Goal: Task Accomplishment & Management: Manage account settings

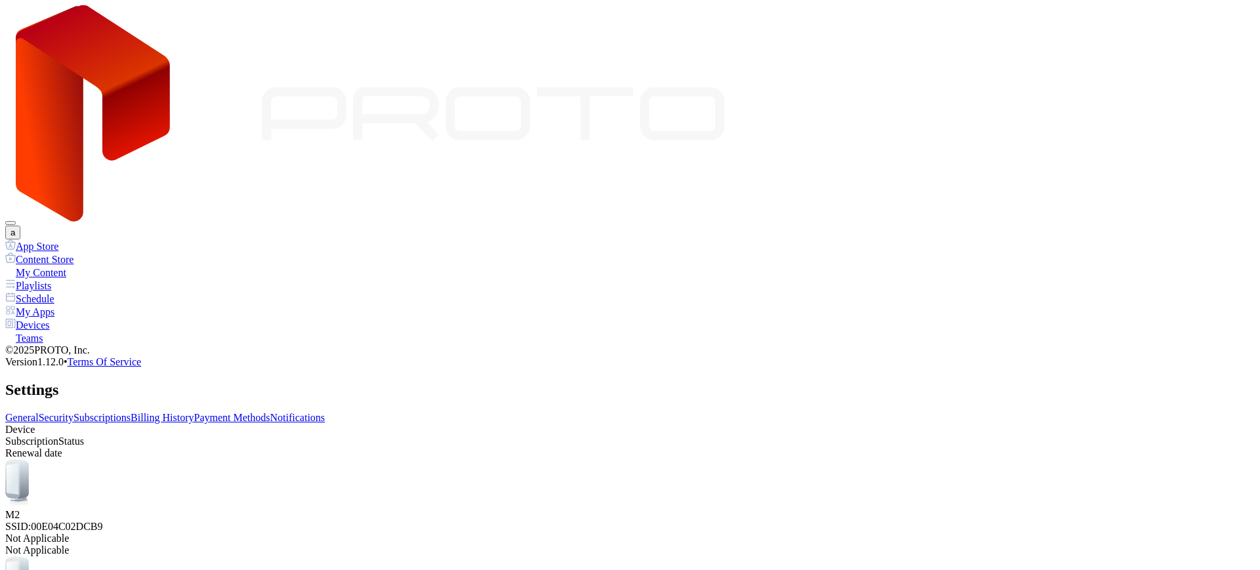
click at [57, 318] on div "Devices" at bounding box center [630, 324] width 1250 height 13
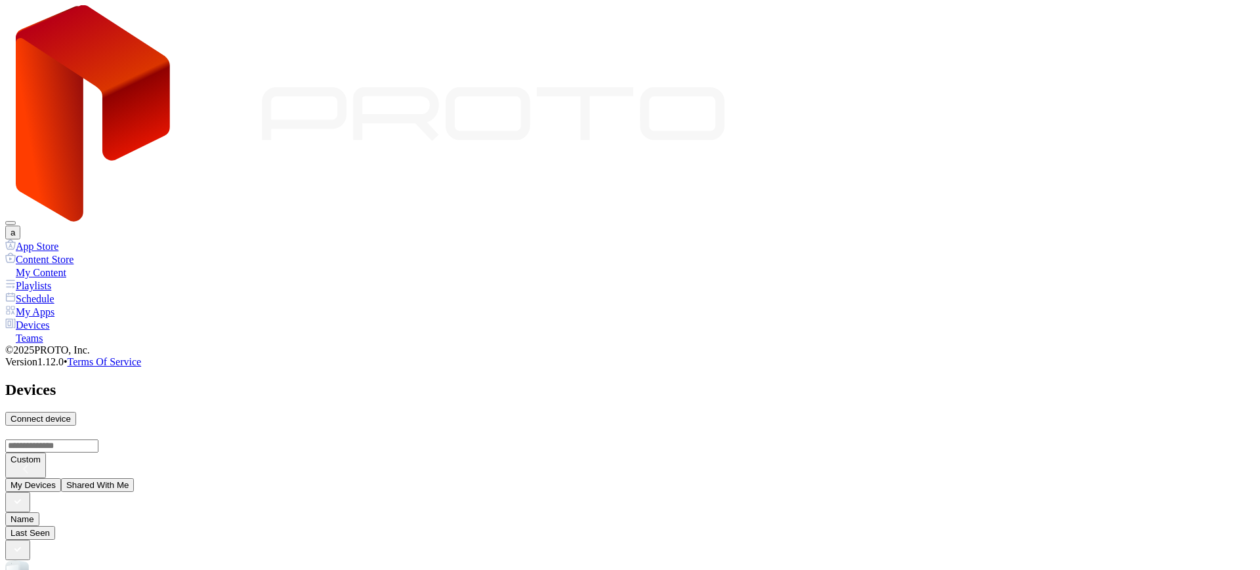
scroll to position [110, 0]
click at [1007, 484] on button "Share" at bounding box center [990, 491] width 34 height 14
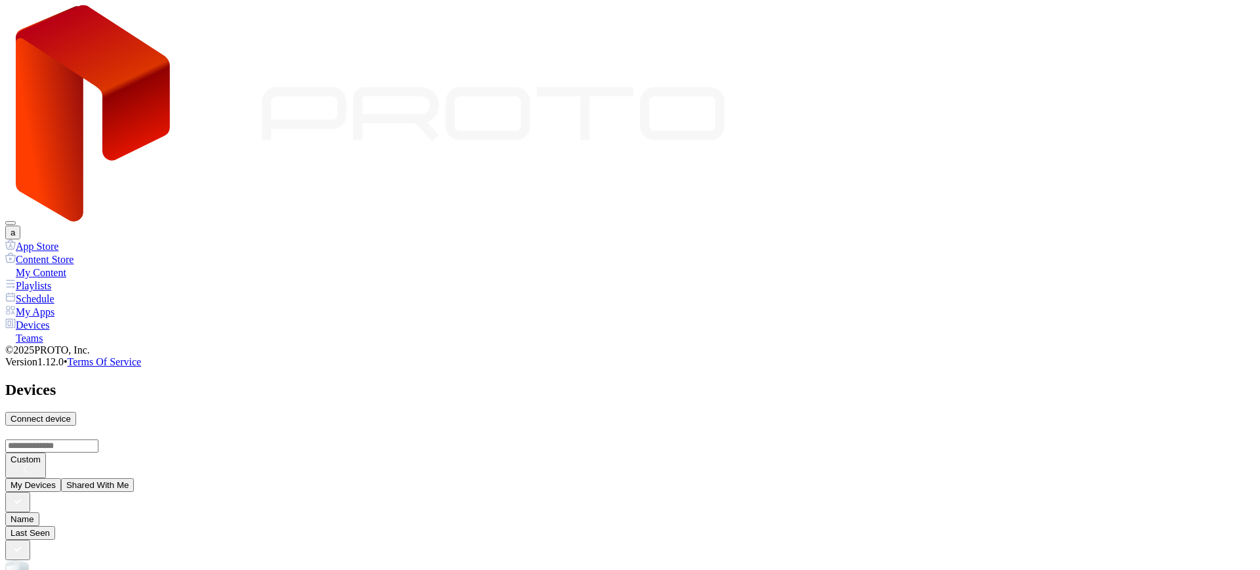
copy div "[EMAIL_ADDRESS][DOMAIN_NAME]"
paste input
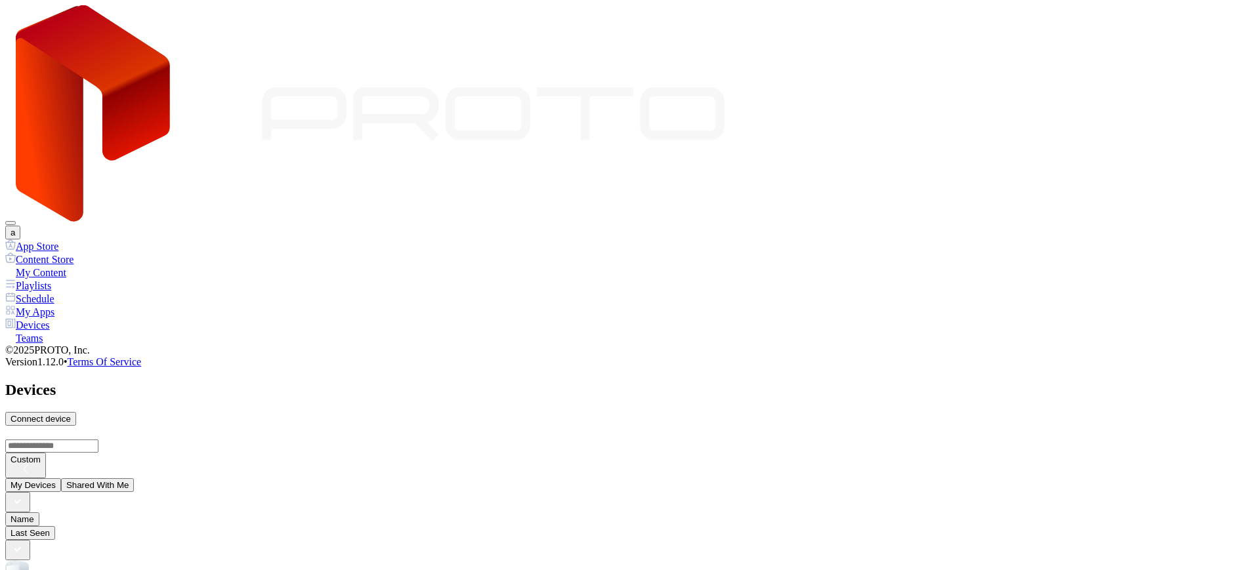
type input "**********"
click at [20, 226] on button "a" at bounding box center [12, 233] width 15 height 14
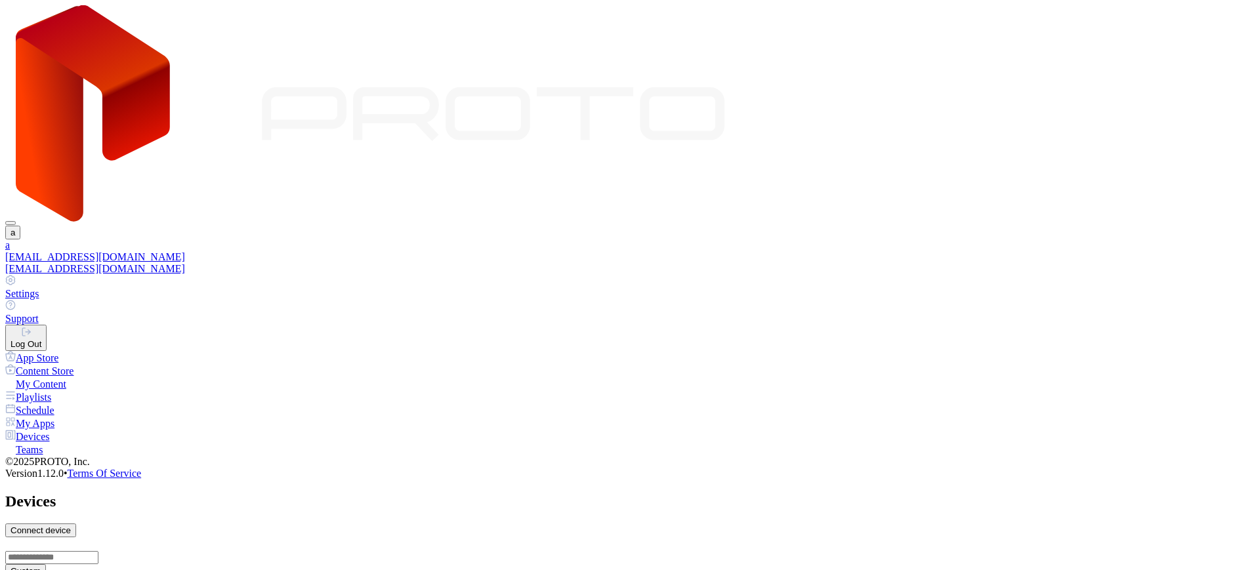
click at [41, 339] on div "Log Out" at bounding box center [26, 344] width 31 height 10
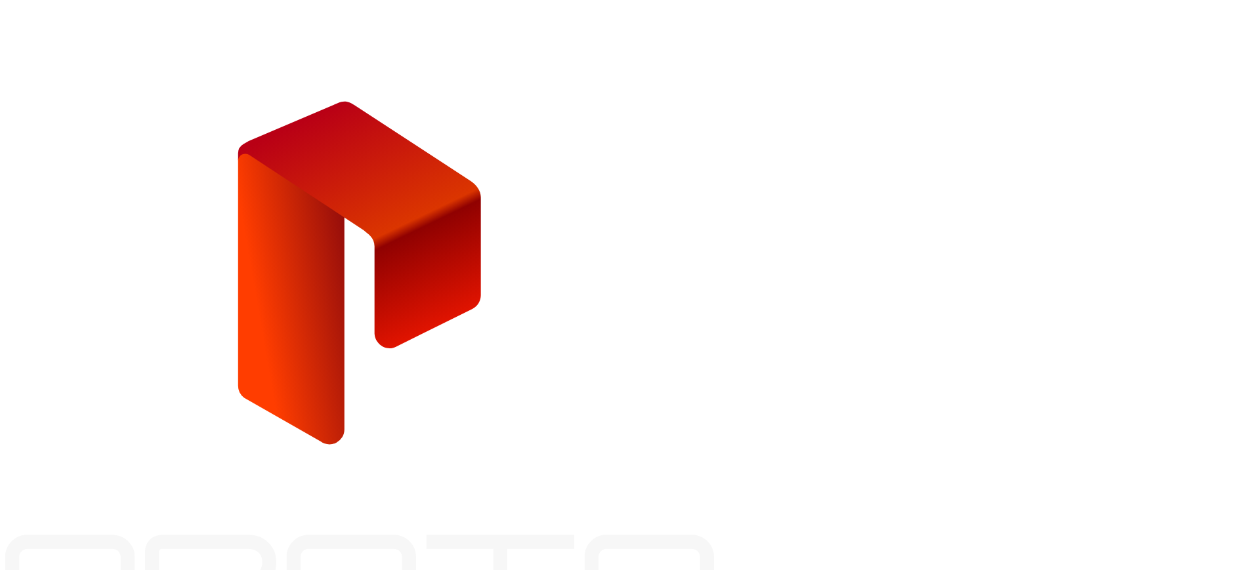
type input "**********"
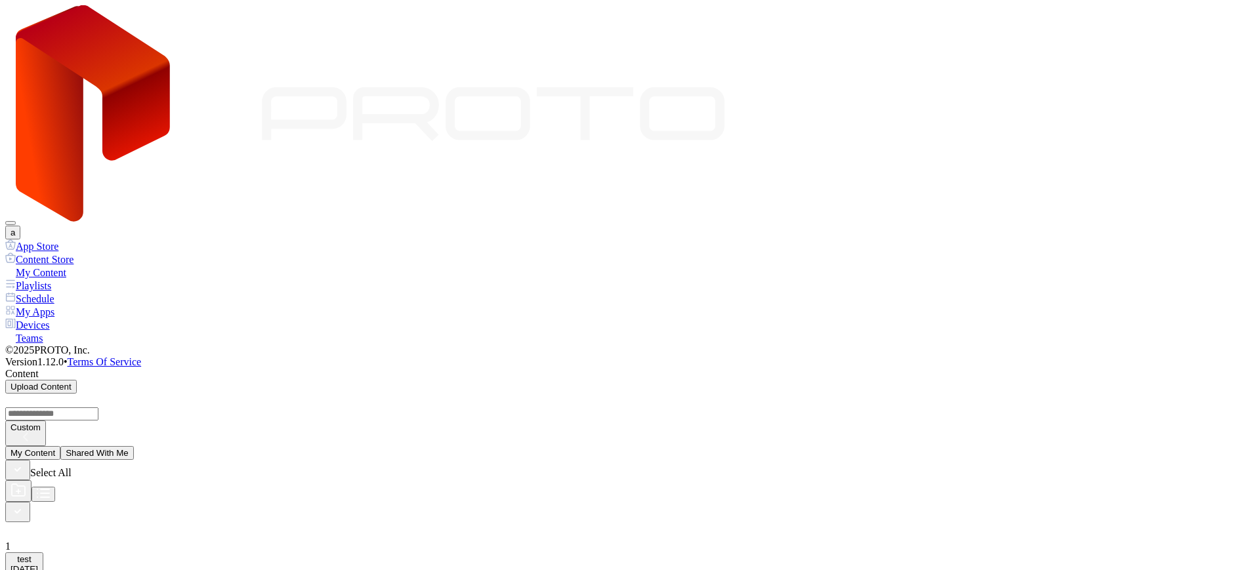
click at [47, 318] on div "Devices" at bounding box center [630, 324] width 1250 height 13
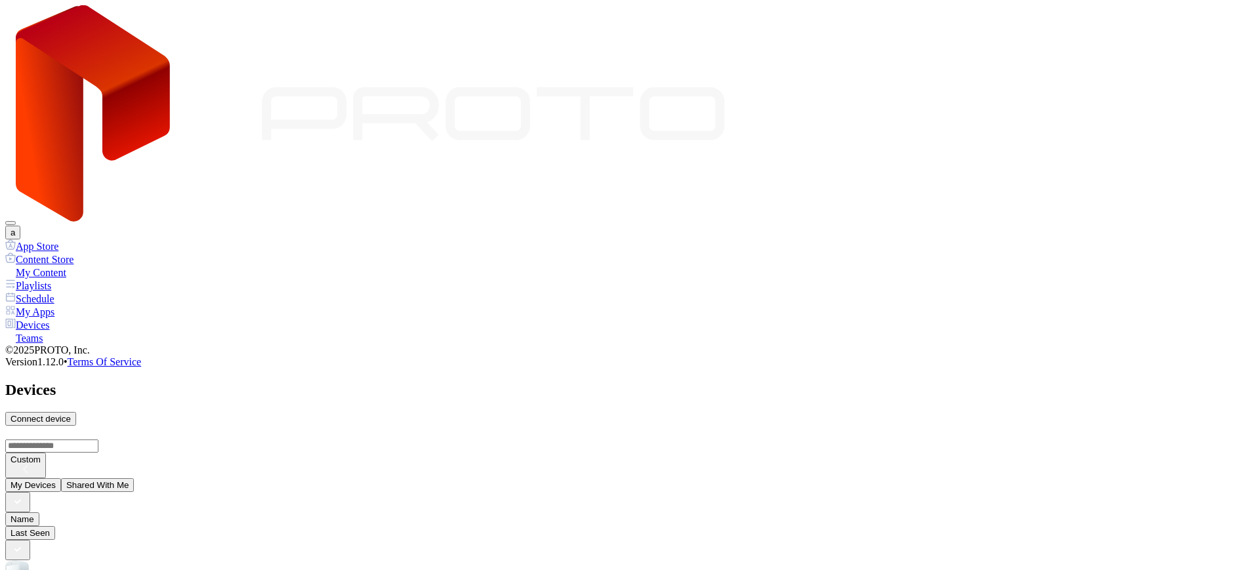
scroll to position [109, 0]
click at [795, 293] on button "Remove Guest" at bounding box center [766, 286] width 69 height 14
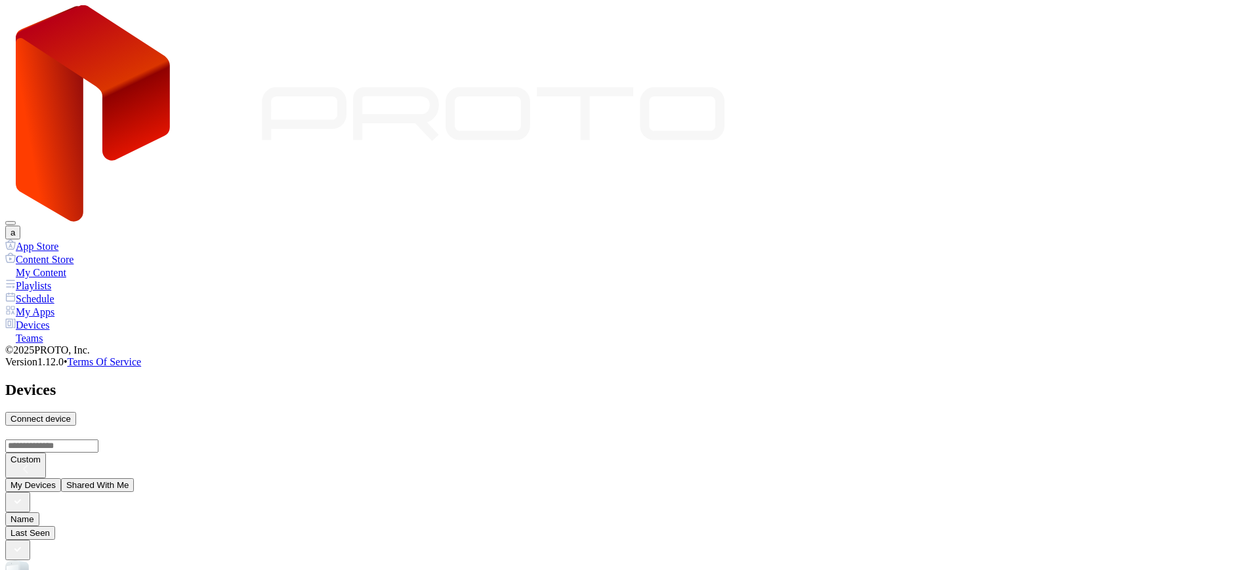
type input "*"
click at [228, 38] on div "a" at bounding box center [630, 122] width 1250 height 234
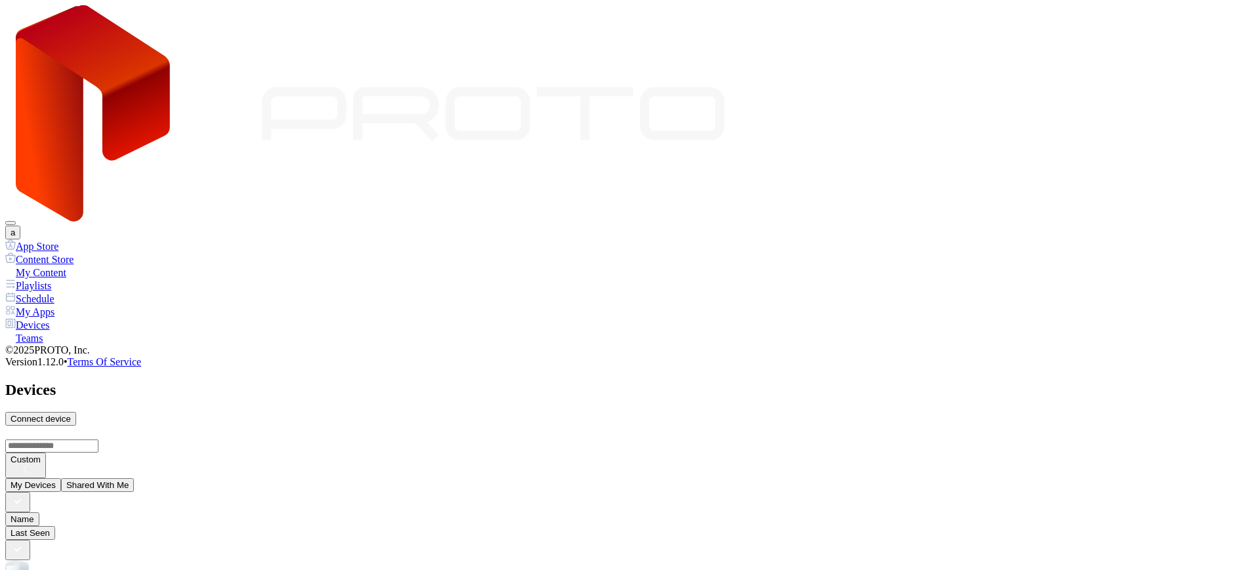
scroll to position [110, 0]
click at [1007, 484] on button "Share" at bounding box center [990, 491] width 34 height 14
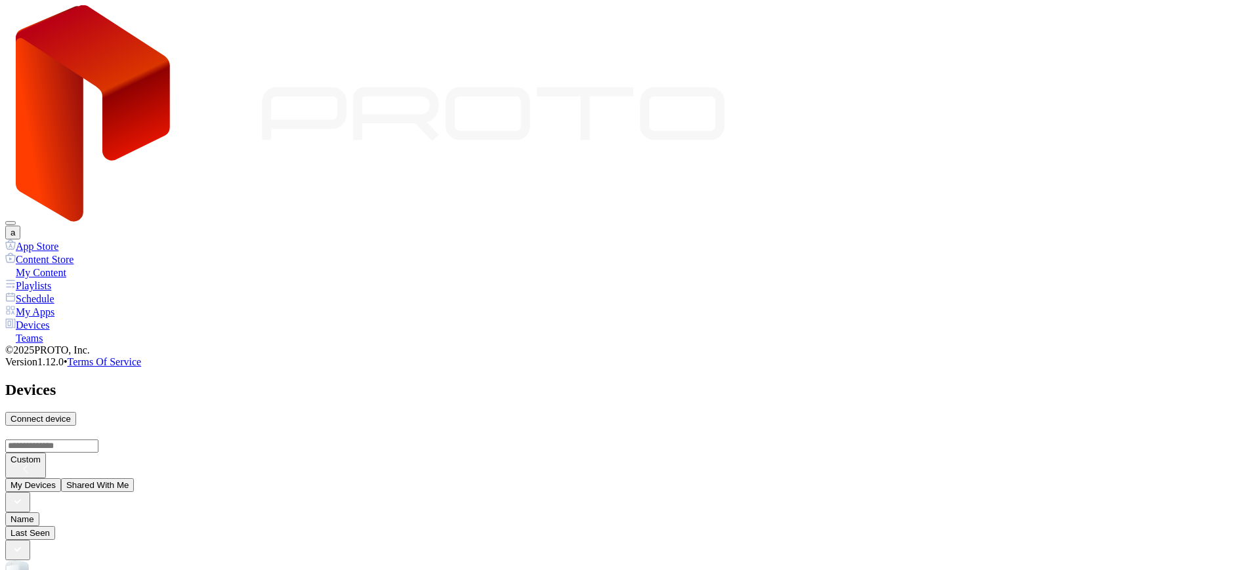
paste input
click at [20, 226] on button "a" at bounding box center [12, 233] width 15 height 14
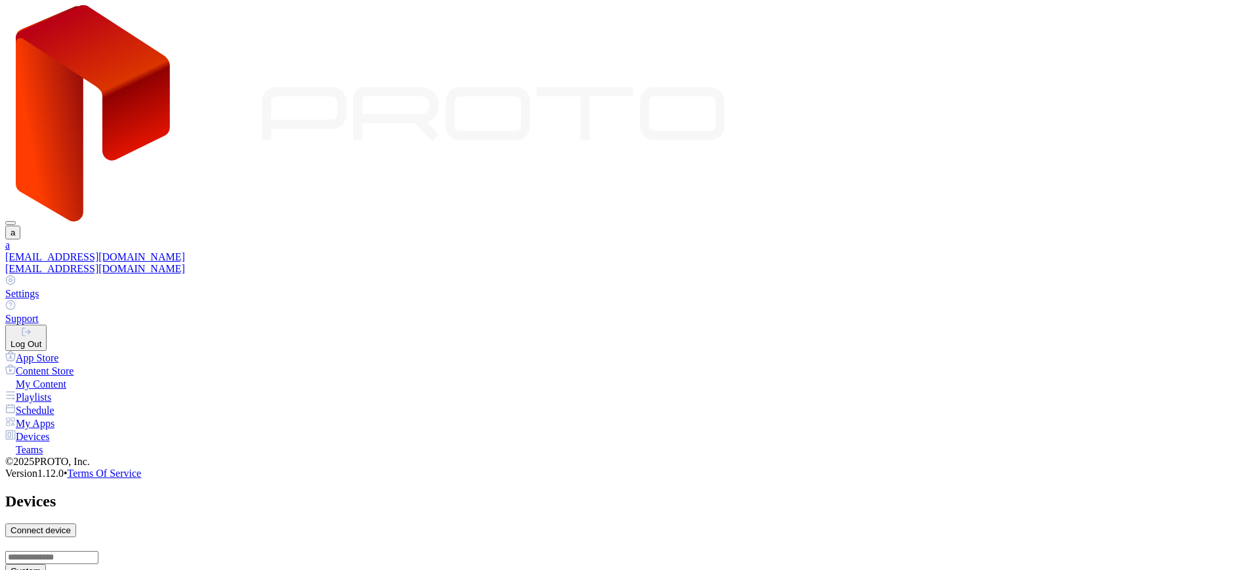
click at [47, 325] on button "Log Out" at bounding box center [25, 338] width 41 height 26
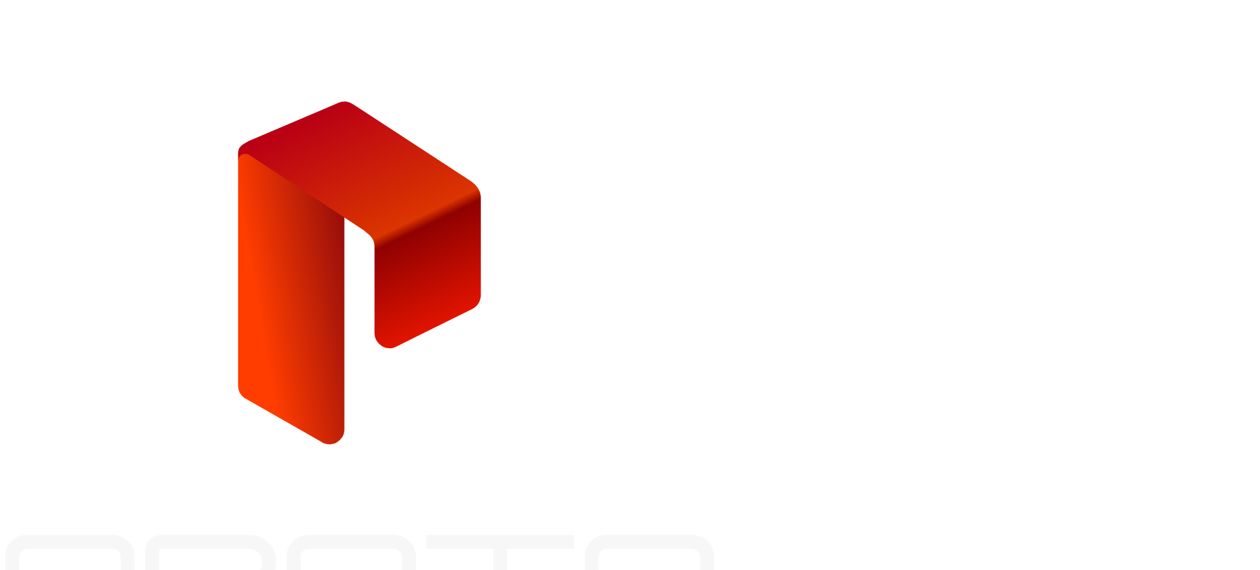
type input "**********"
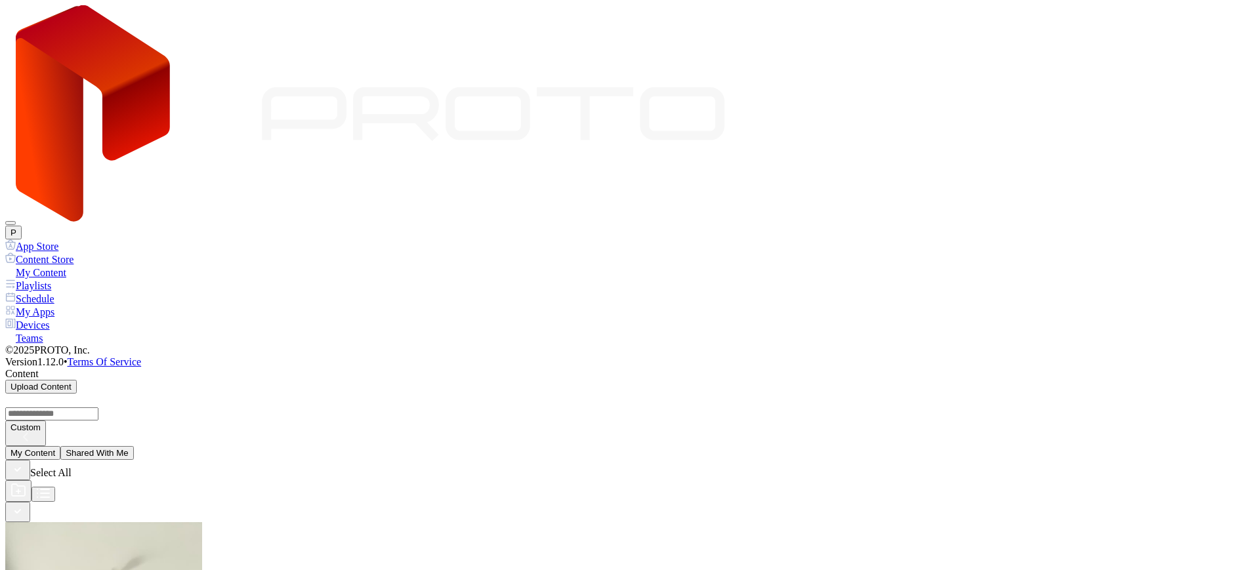
click at [59, 318] on div "Devices" at bounding box center [630, 324] width 1250 height 13
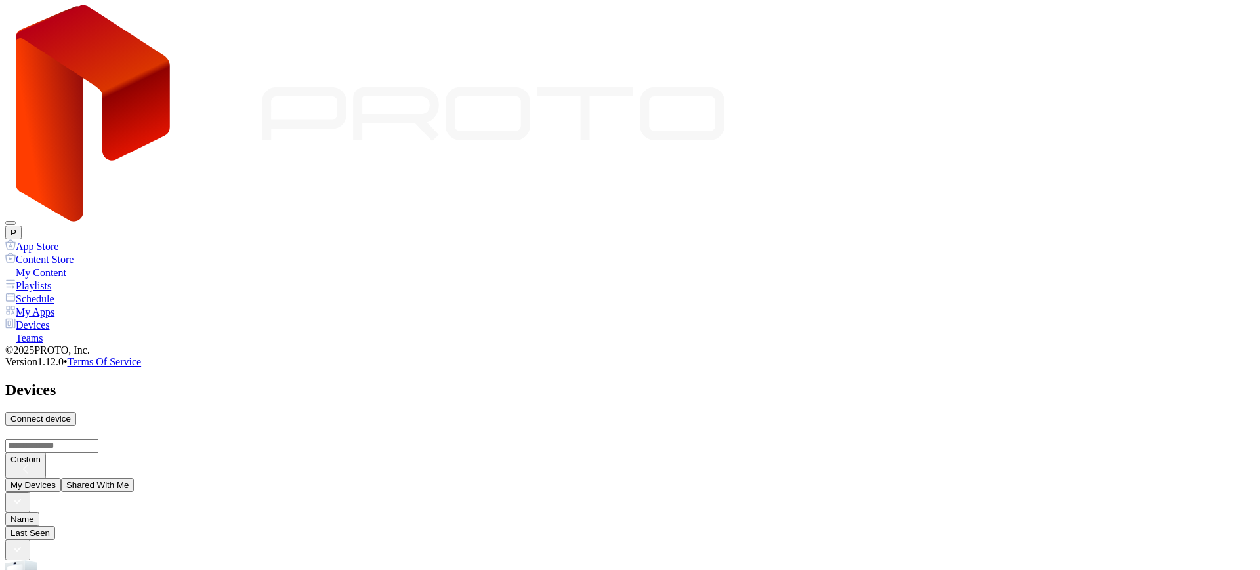
click at [135, 479] on button "Shared With Me" at bounding box center [98, 486] width 74 height 14
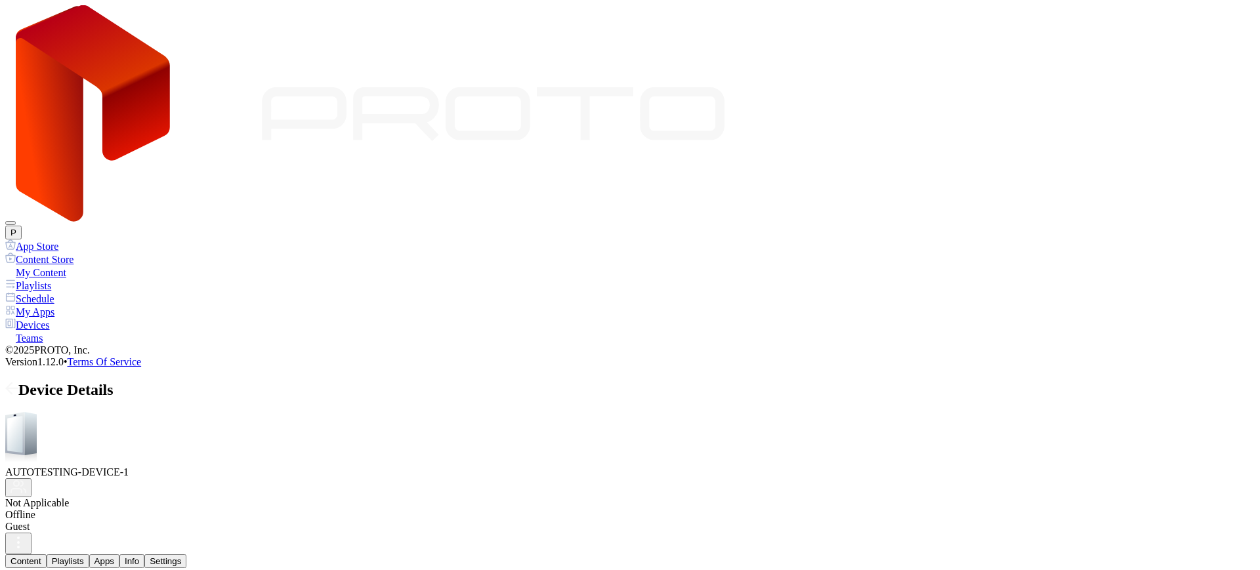
click at [255, 467] on div "AUTOTESTING-DEVICE-1" at bounding box center [630, 473] width 1250 height 12
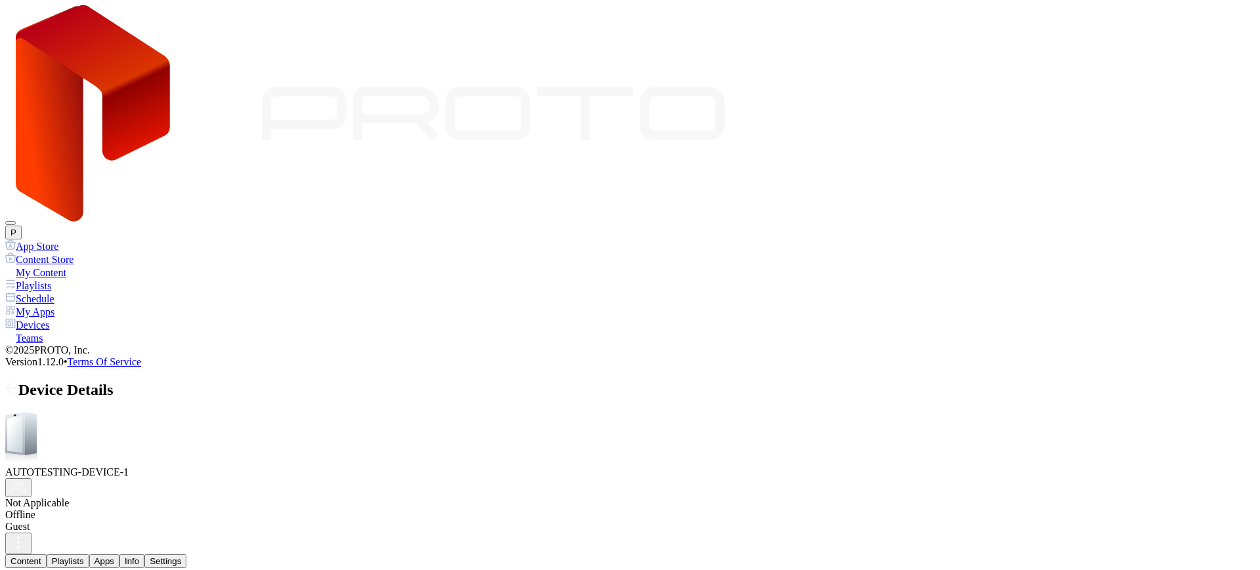
click at [18, 381] on span at bounding box center [11, 389] width 13 height 17
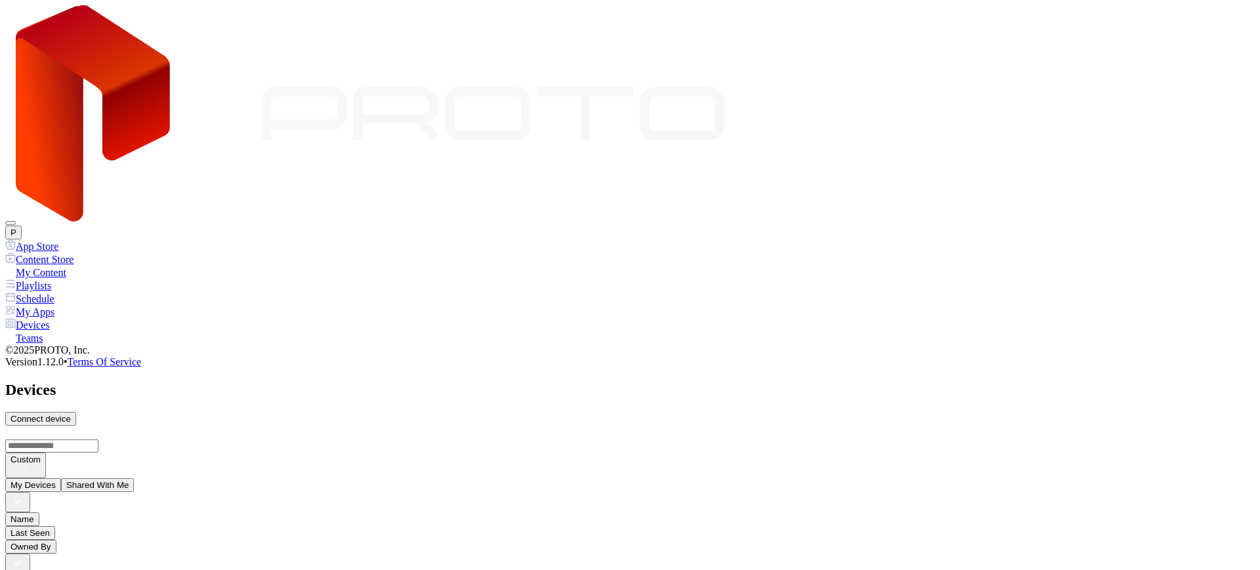
scroll to position [33, 0]
click at [61, 479] on button "My Devices" at bounding box center [33, 486] width 56 height 14
click at [22, 226] on button "P" at bounding box center [13, 233] width 16 height 14
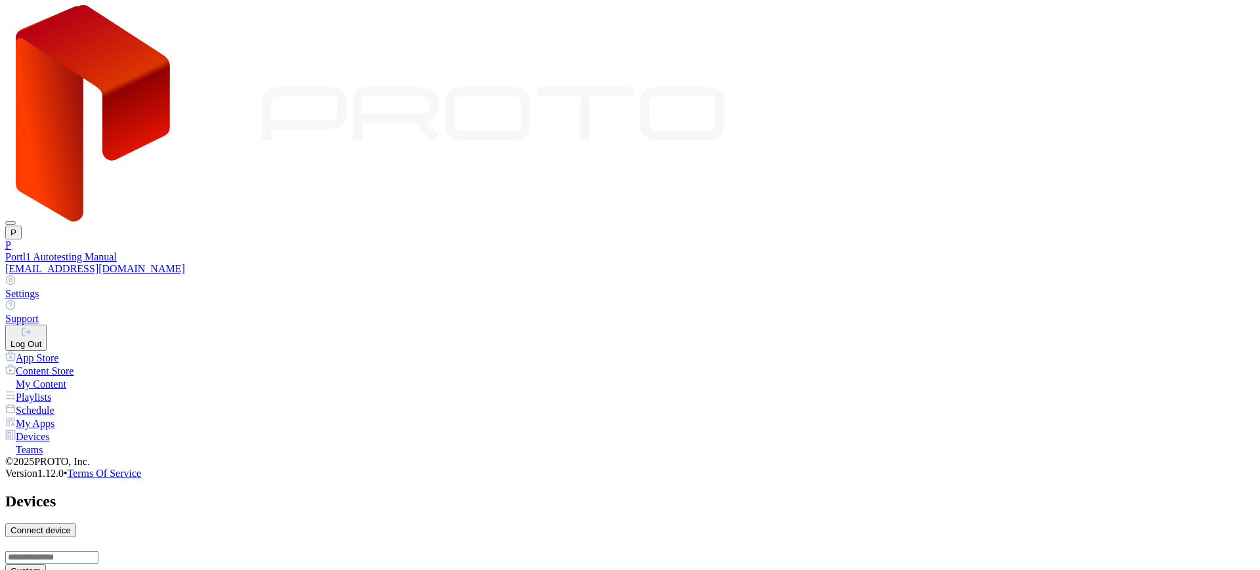
click at [41, 339] on div "Log Out" at bounding box center [26, 344] width 31 height 10
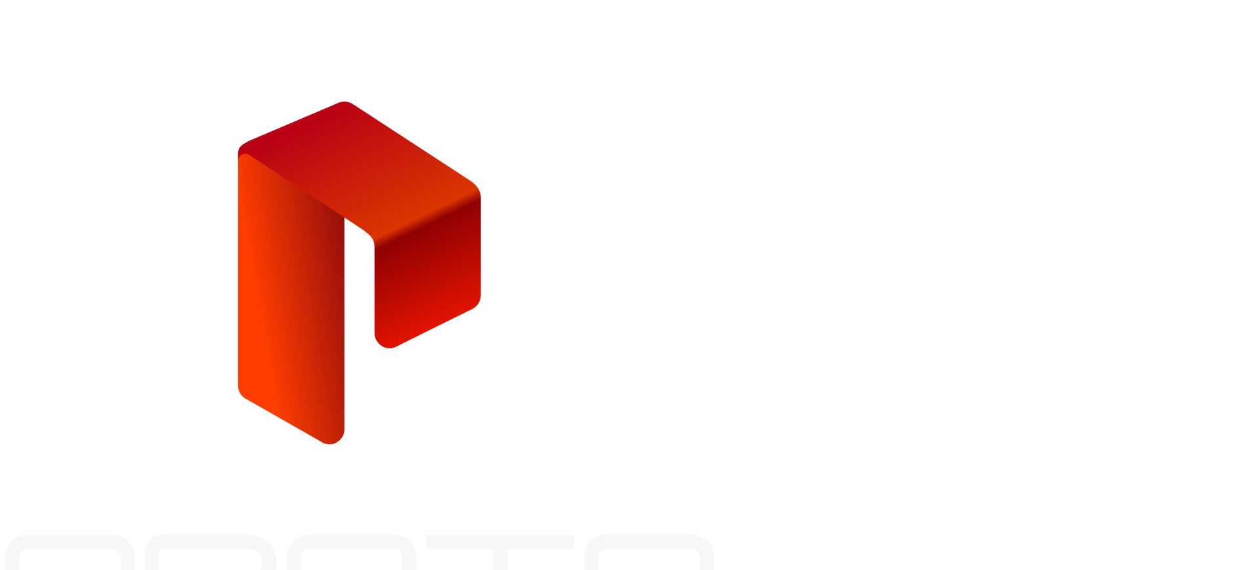
type input "**********"
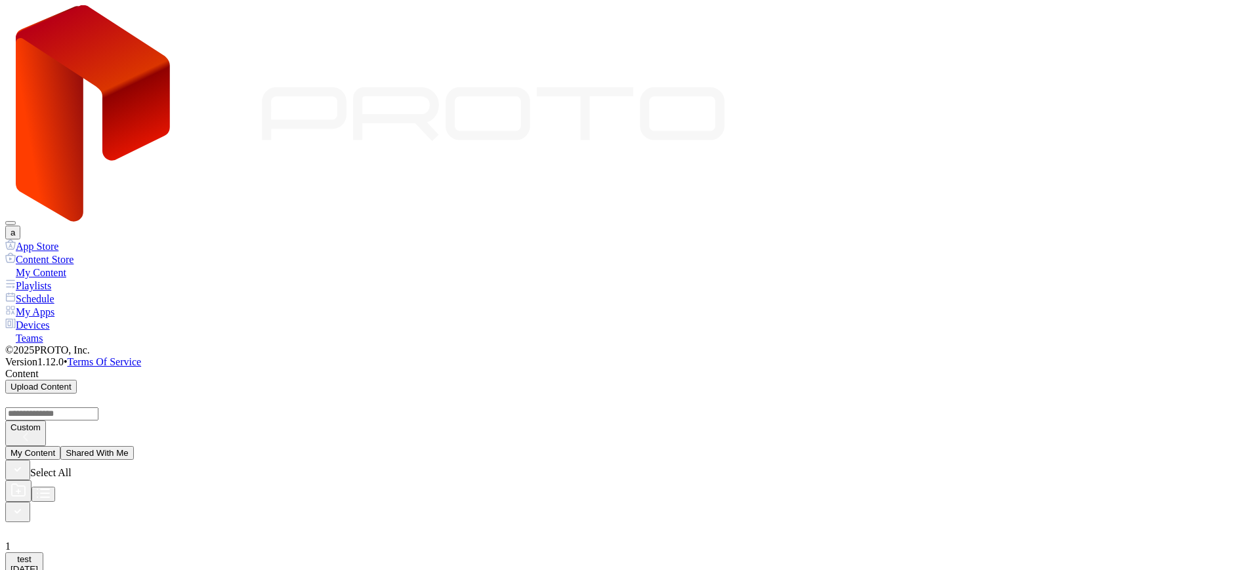
click at [81, 318] on div "Devices" at bounding box center [630, 324] width 1250 height 13
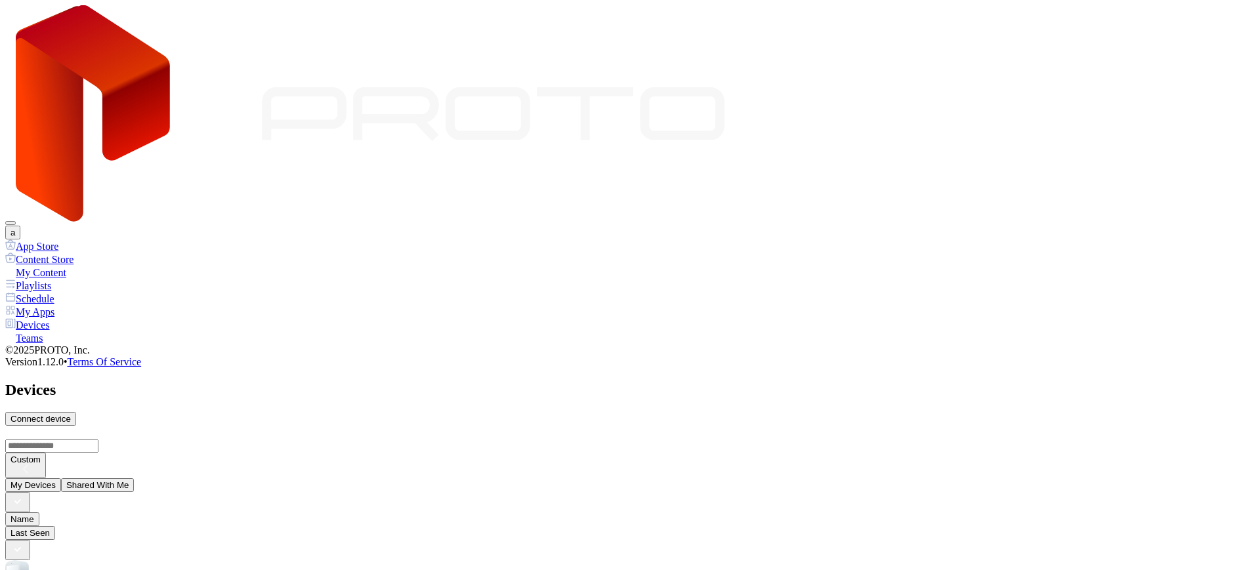
scroll to position [110, 0]
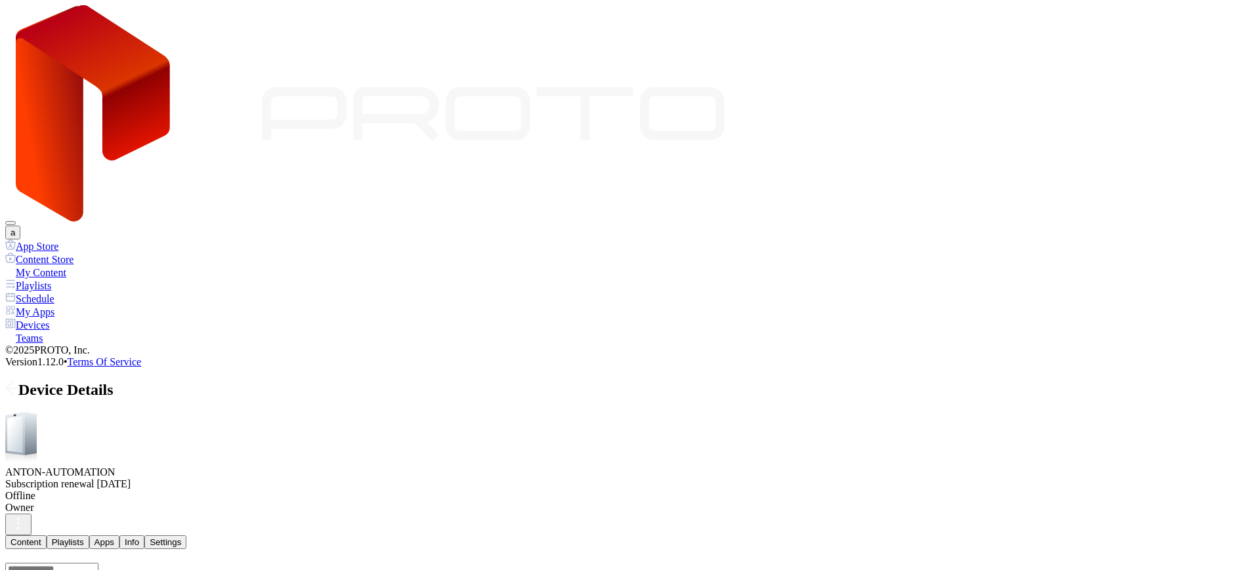
click at [184, 381] on div "Device Details" at bounding box center [630, 390] width 1250 height 18
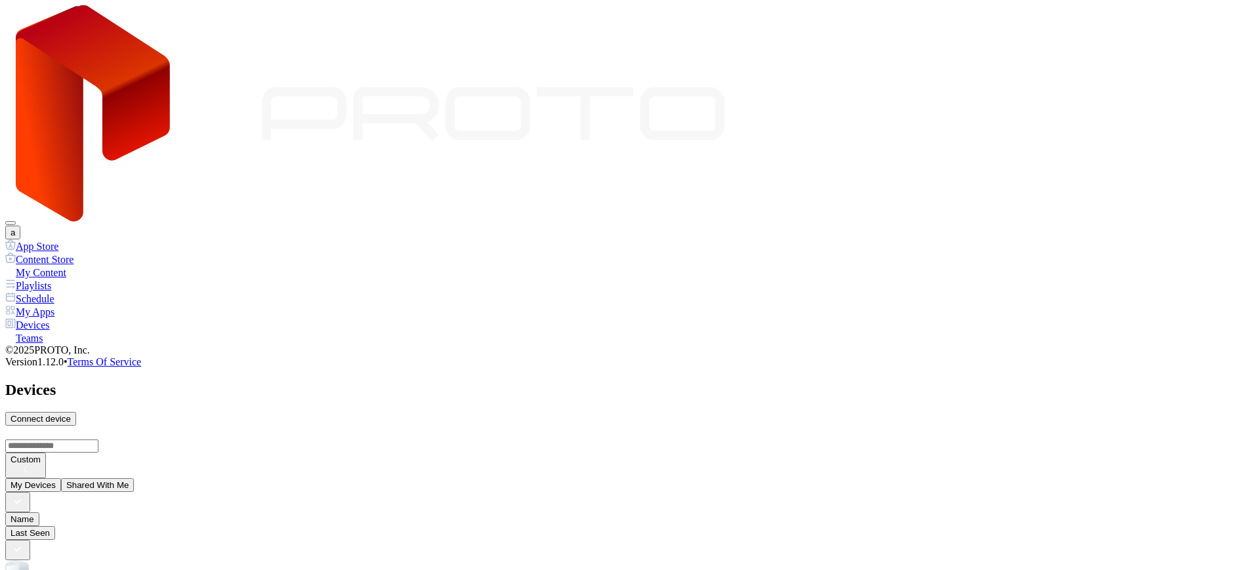
scroll to position [110, 0]
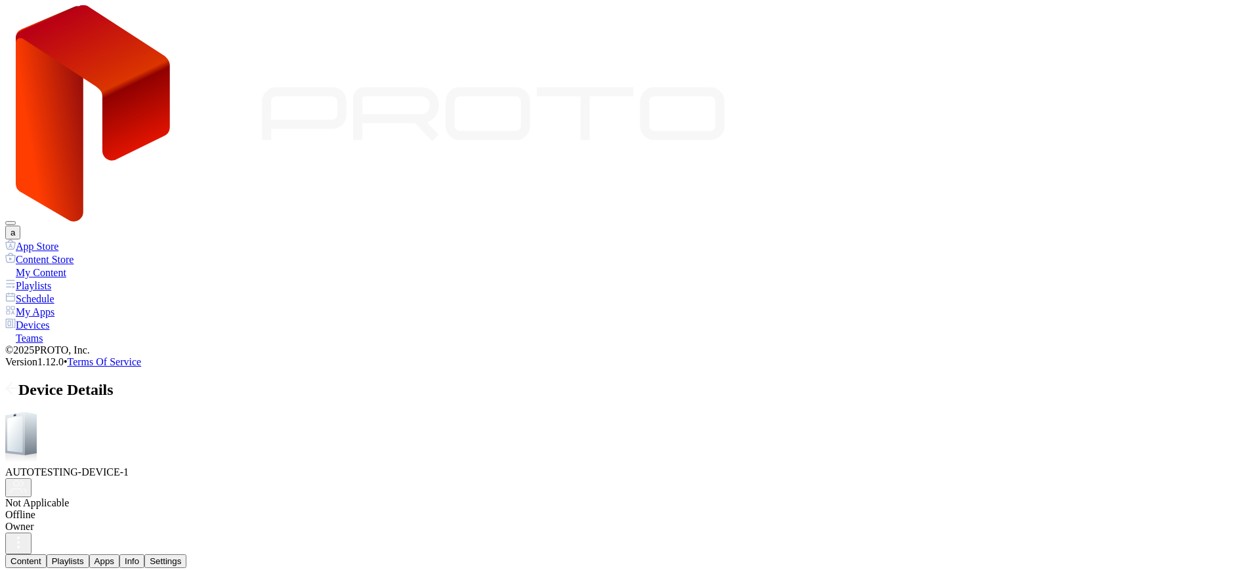
click at [265, 467] on div "AUTOTESTING-DEVICE-1" at bounding box center [630, 473] width 1250 height 12
copy div "AUTOTESTING-DEVICE-1"
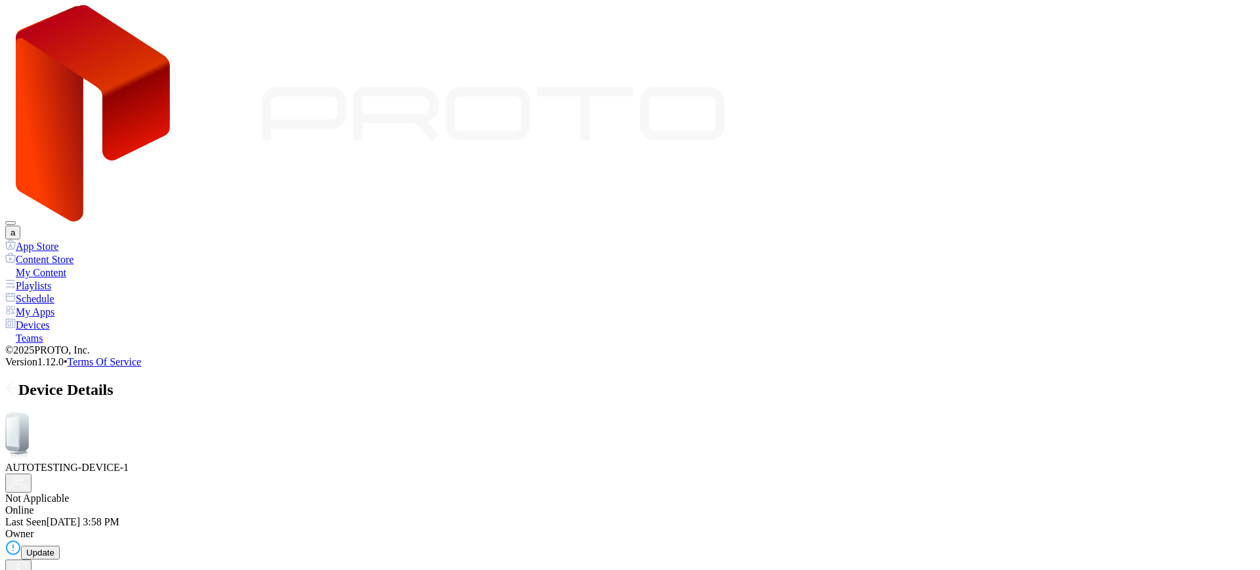
click at [18, 382] on icon at bounding box center [11, 388] width 13 height 13
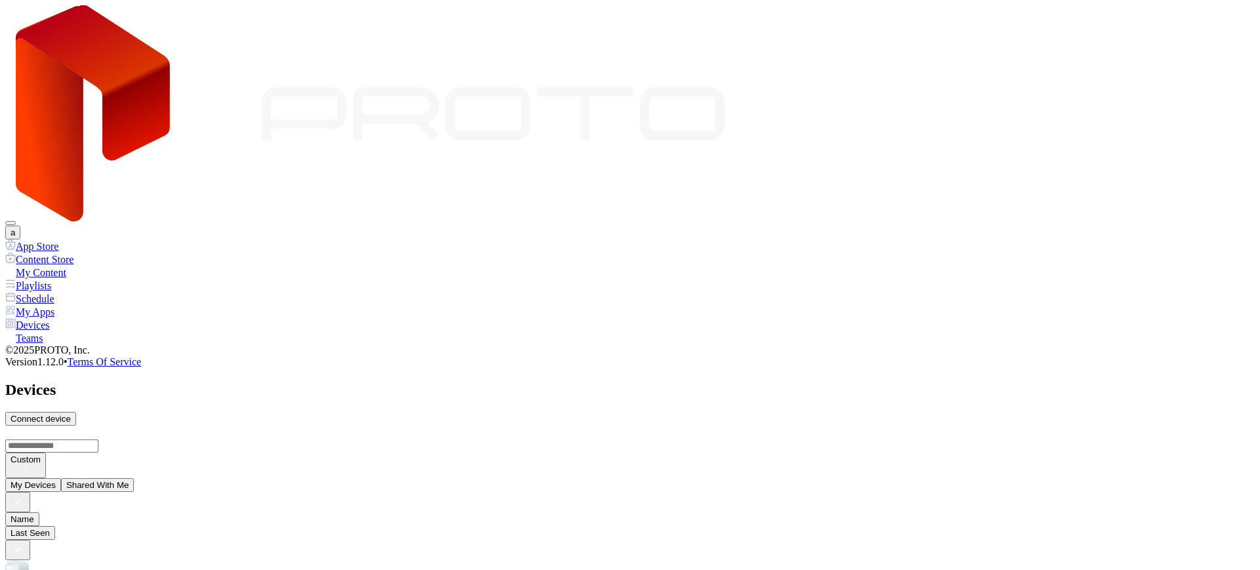
scroll to position [110, 0]
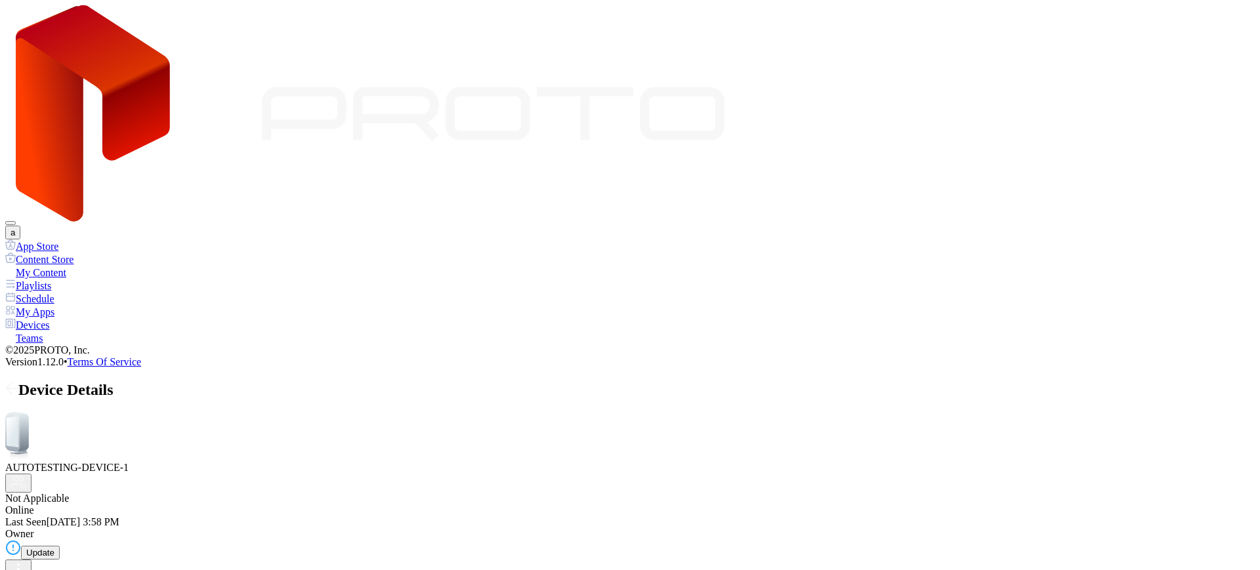
click at [26, 476] on icon "button" at bounding box center [19, 482] width 16 height 13
click at [790, 293] on button "Remove Guest" at bounding box center [766, 286] width 69 height 14
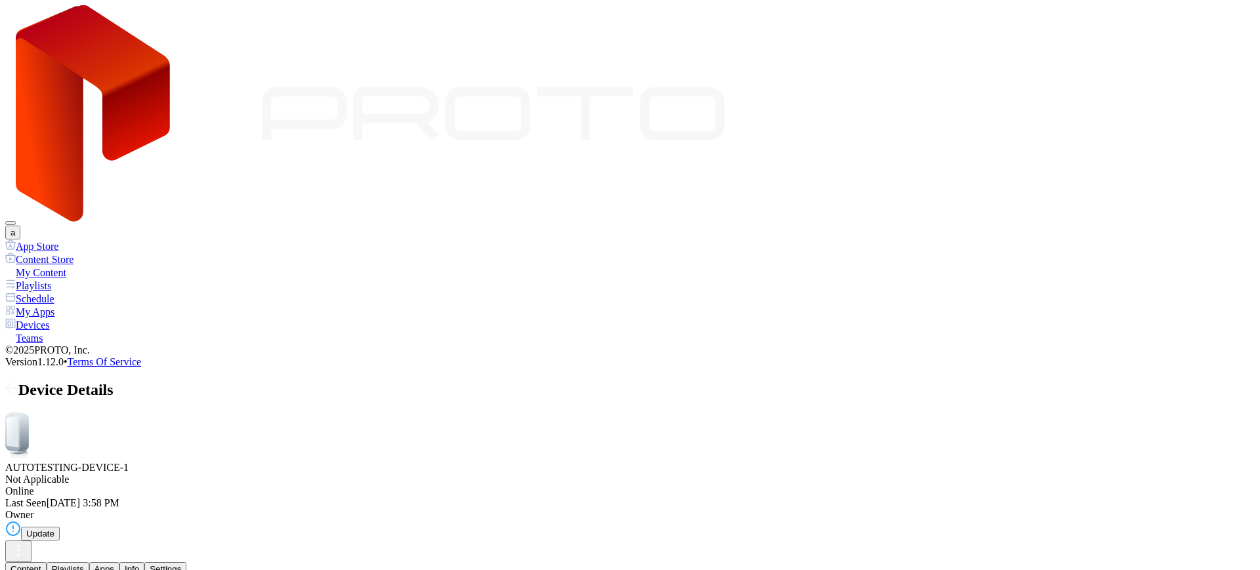
click at [176, 381] on div "Device Details" at bounding box center [630, 390] width 1250 height 18
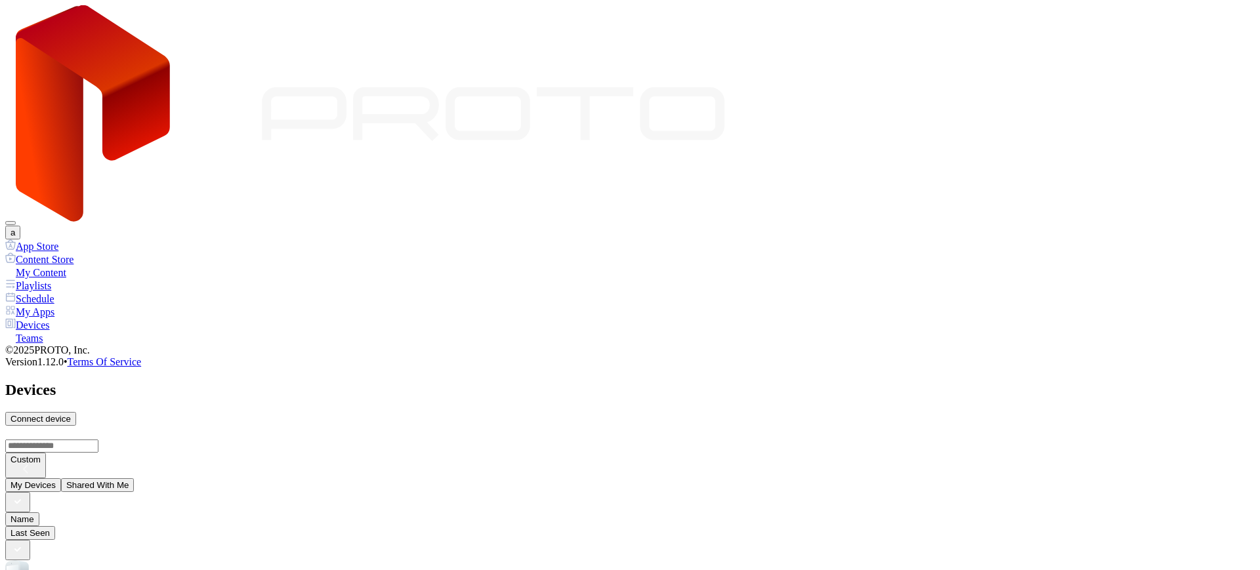
scroll to position [110, 0]
click at [20, 226] on button "a" at bounding box center [12, 233] width 15 height 14
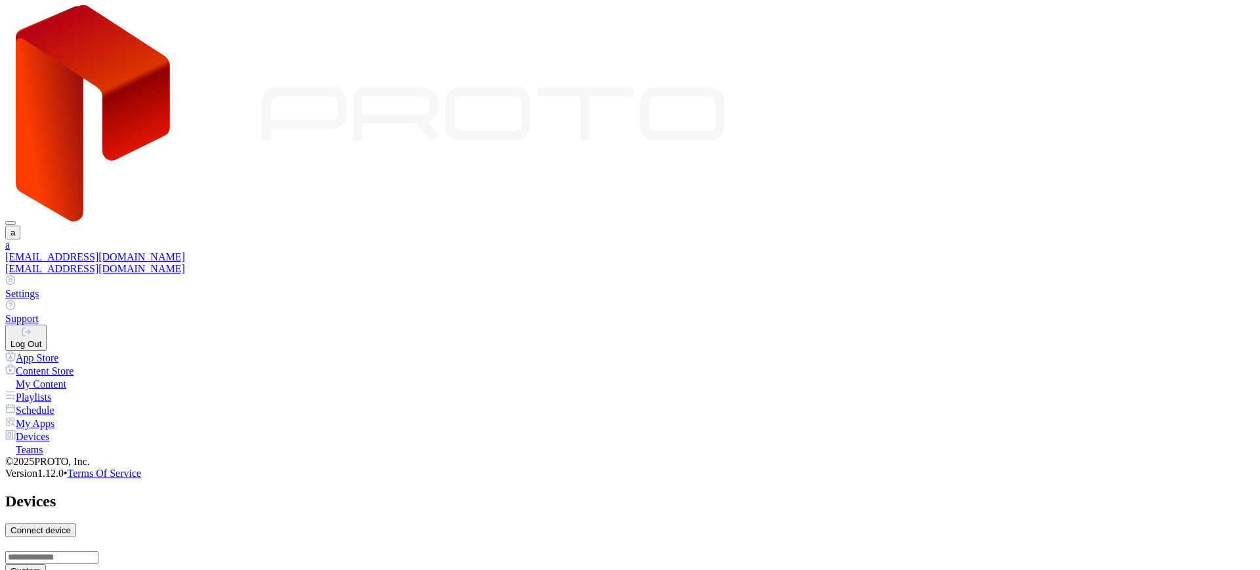
click at [47, 325] on button "Log Out" at bounding box center [25, 338] width 41 height 26
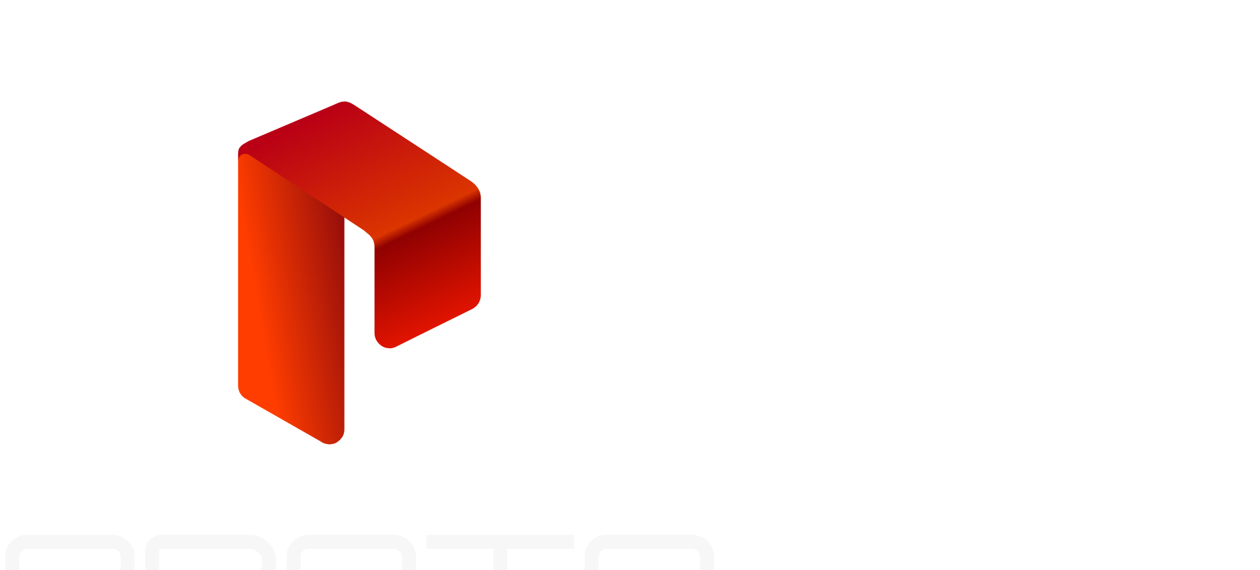
type input "**********"
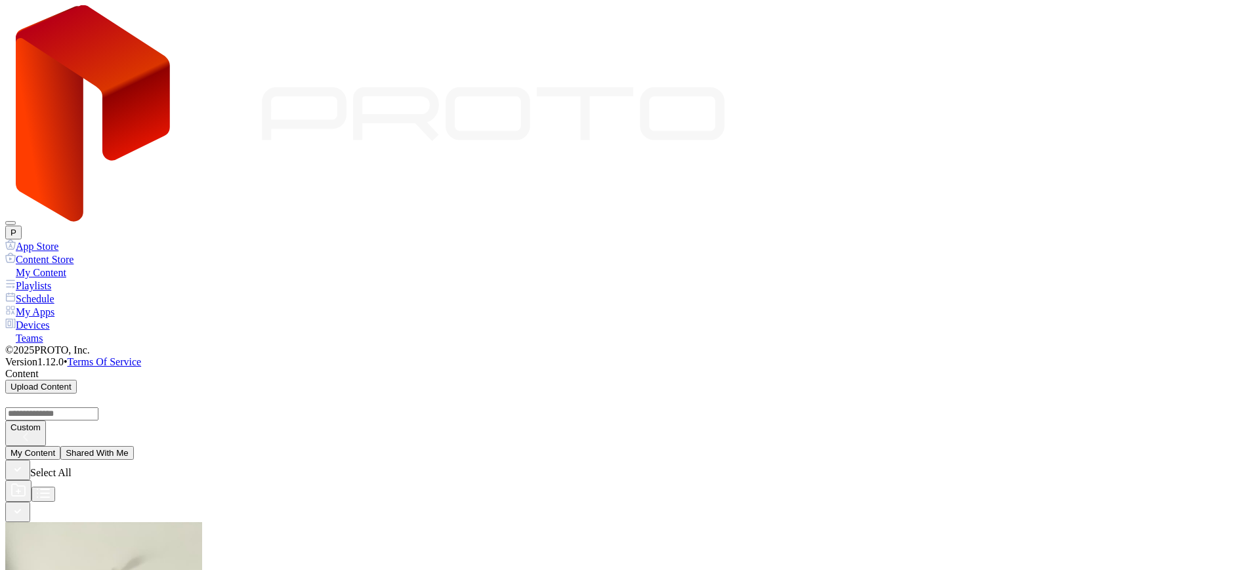
click at [14, 318] on div "Devices" at bounding box center [630, 324] width 1250 height 13
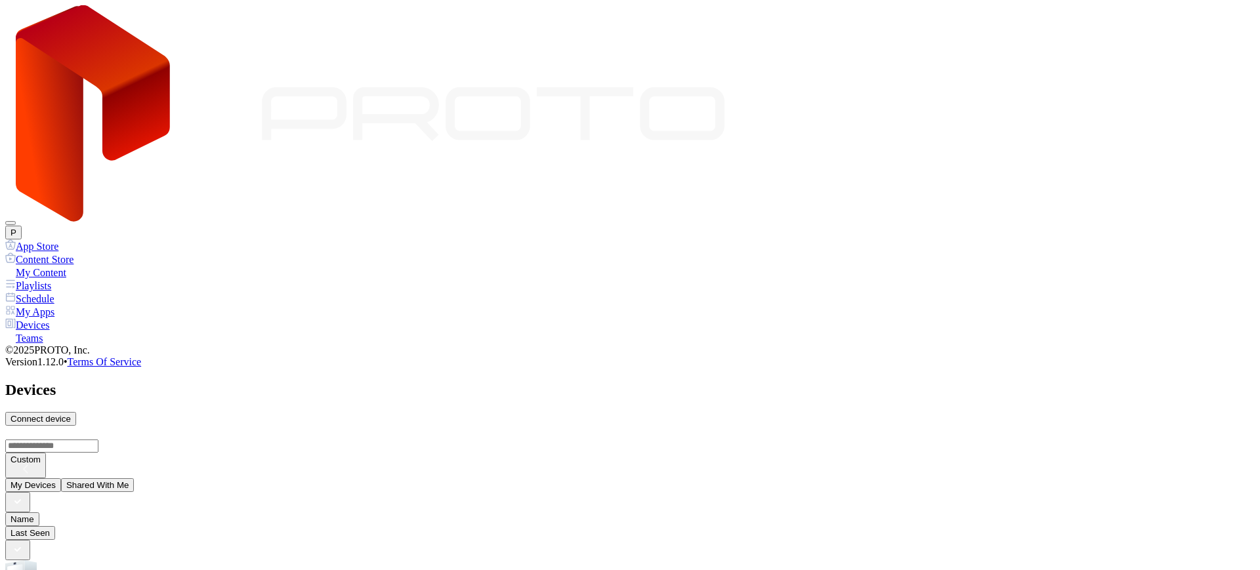
click at [135, 479] on button "Shared With Me" at bounding box center [98, 486] width 74 height 14
click at [22, 226] on button "P" at bounding box center [13, 233] width 16 height 14
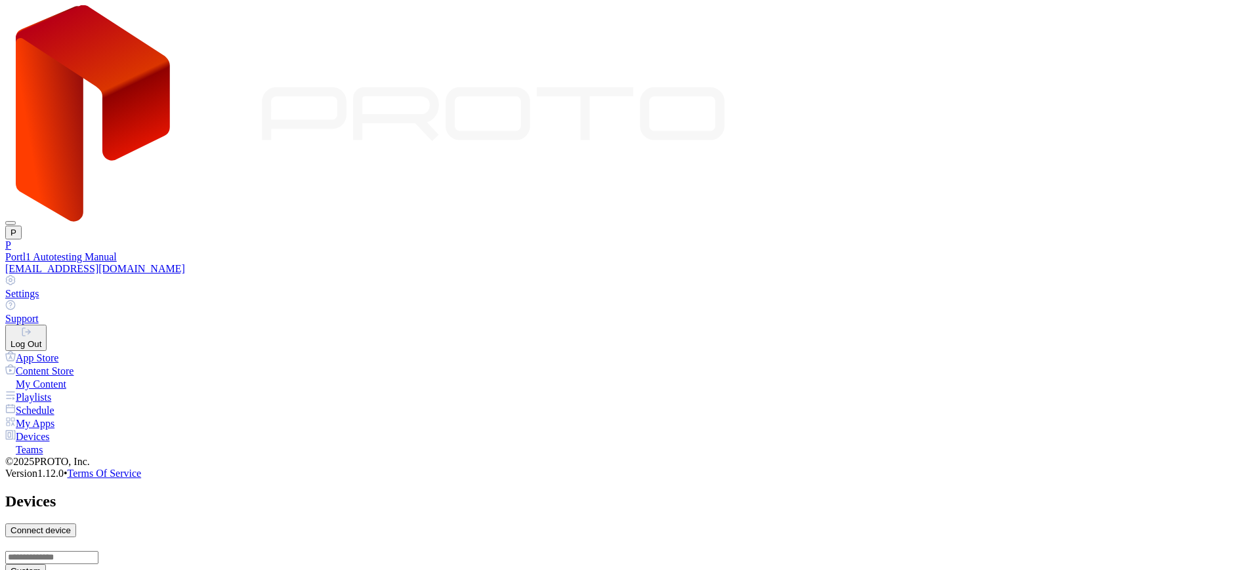
click at [1145, 263] on div "[EMAIL_ADDRESS][DOMAIN_NAME]" at bounding box center [630, 269] width 1250 height 12
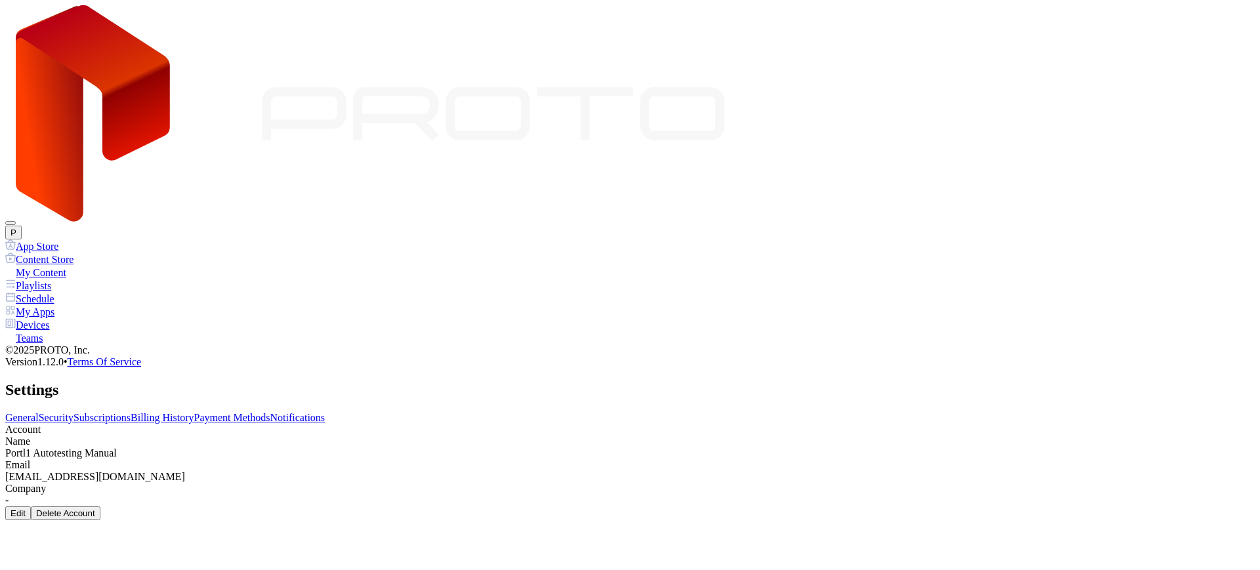
click at [306, 471] on div "[EMAIL_ADDRESS][DOMAIN_NAME]" at bounding box center [630, 477] width 1250 height 12
copy div "[EMAIL_ADDRESS][DOMAIN_NAME]"
click at [22, 226] on button "P" at bounding box center [13, 233] width 16 height 14
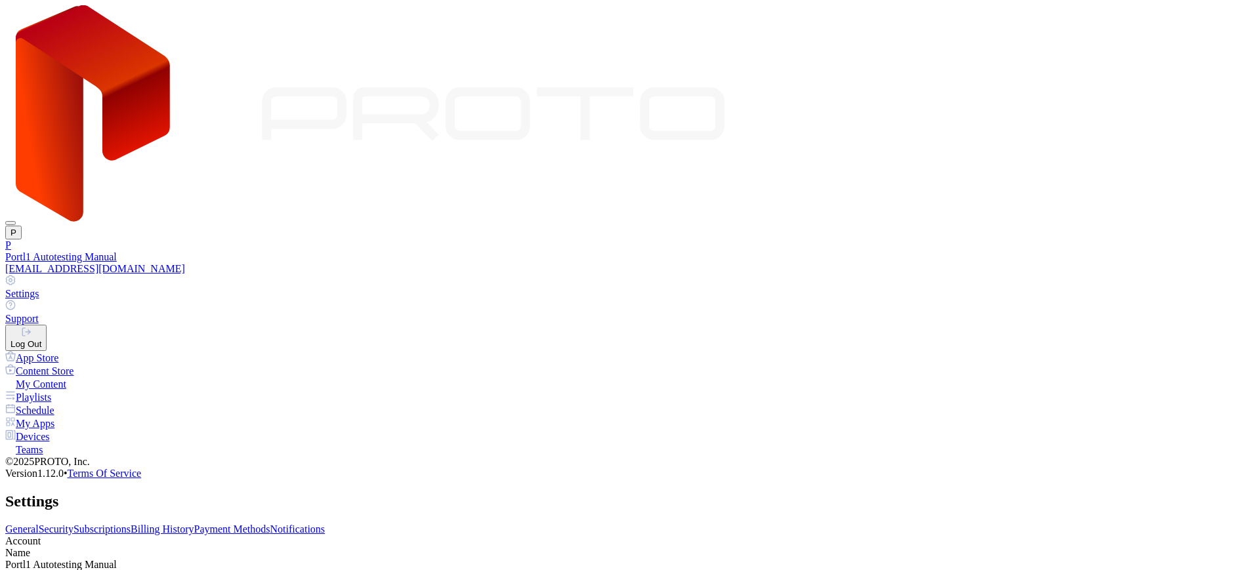
click at [47, 325] on button "Log Out" at bounding box center [25, 338] width 41 height 26
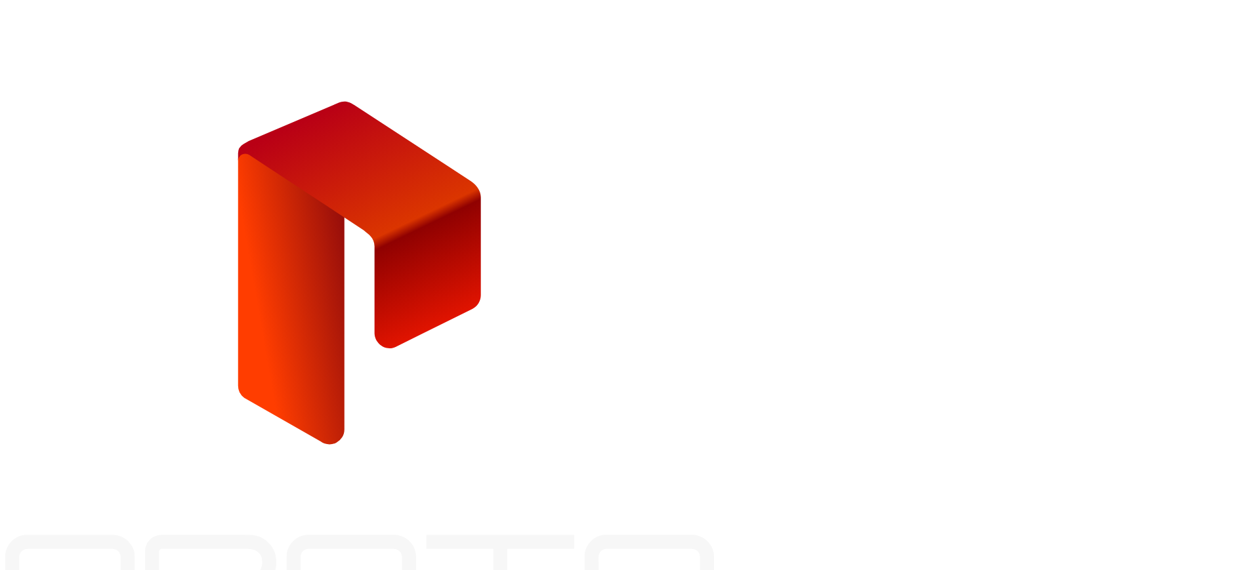
type input "**********"
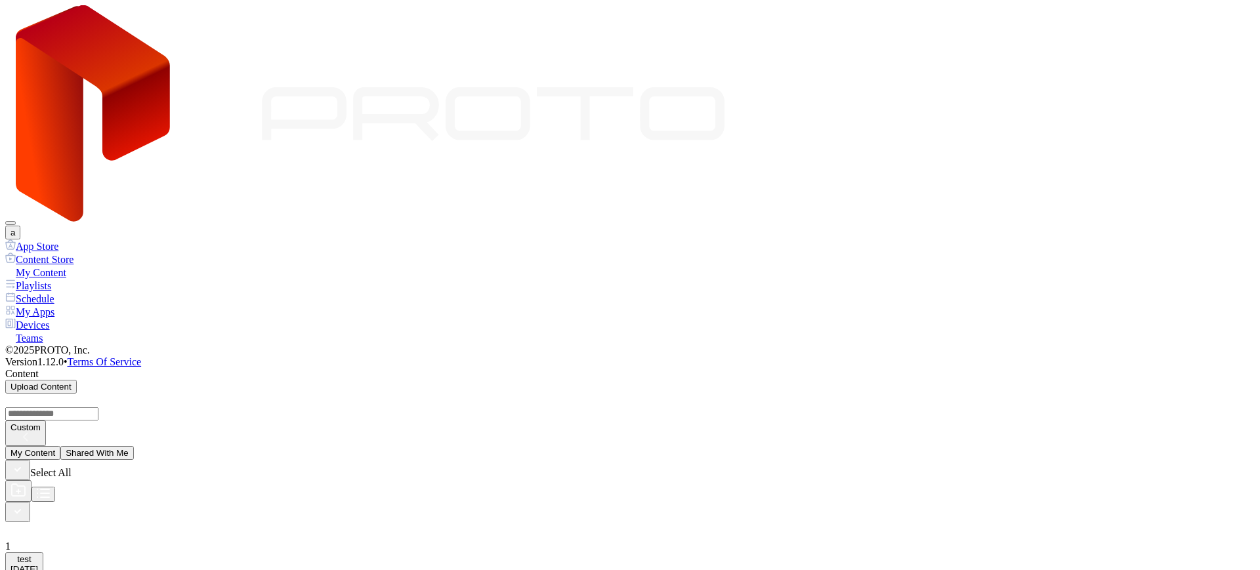
click at [53, 318] on div "Devices" at bounding box center [630, 324] width 1250 height 13
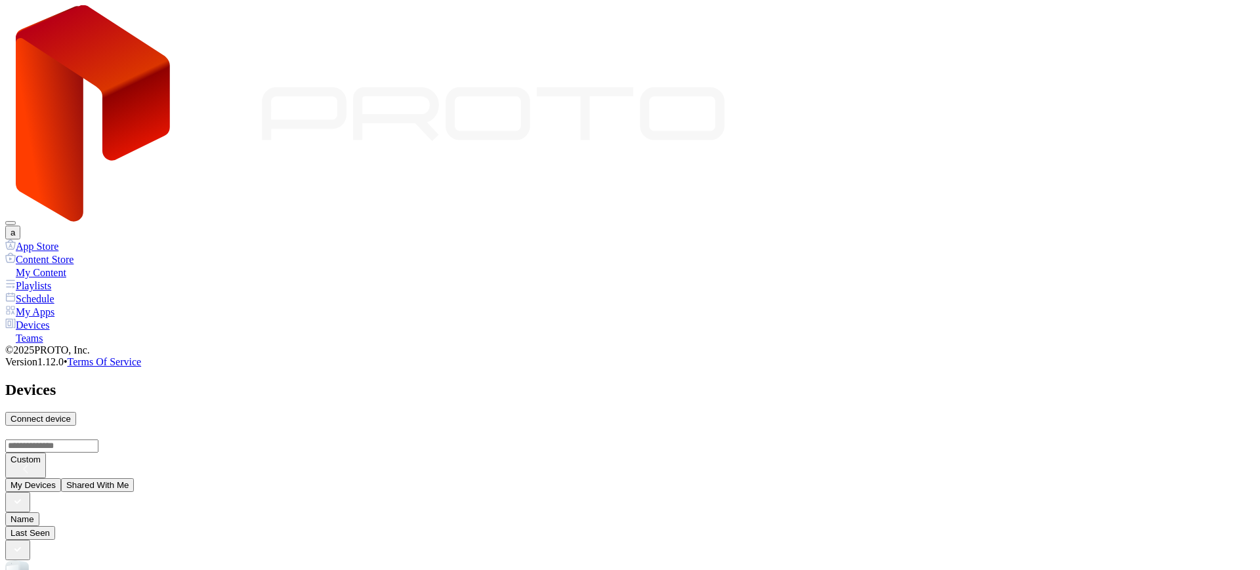
scroll to position [110, 0]
click at [958, 558] on button "Share" at bounding box center [941, 565] width 34 height 14
paste input
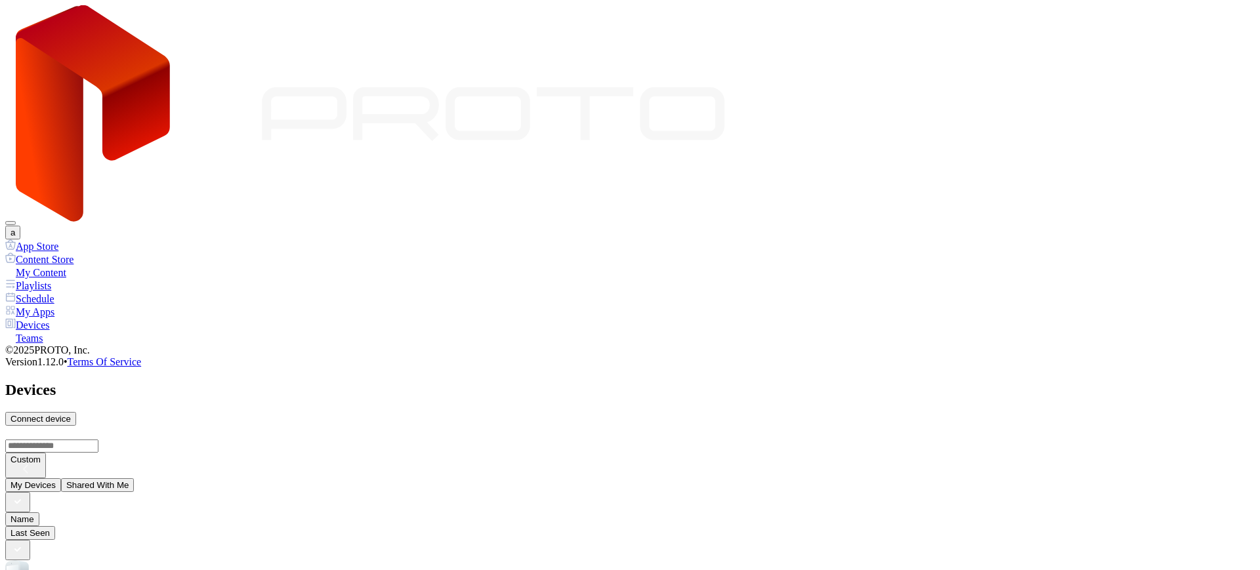
click at [1221, 226] on div "a" at bounding box center [630, 233] width 1250 height 14
click at [20, 226] on button "a" at bounding box center [12, 233] width 15 height 14
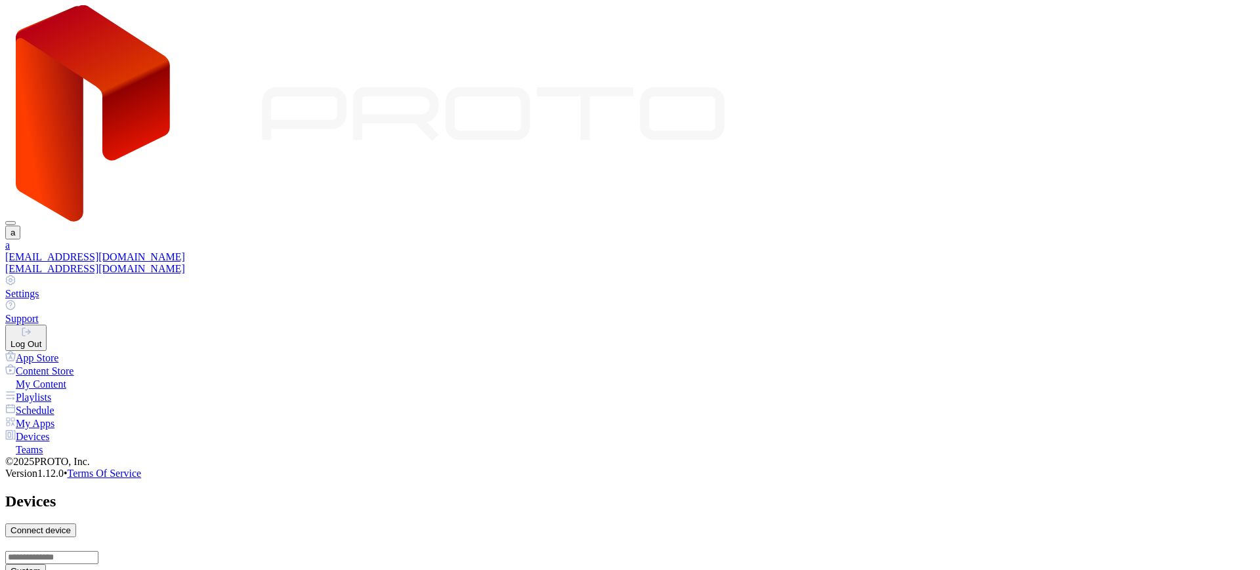
click at [41, 339] on div "Log Out" at bounding box center [26, 344] width 31 height 10
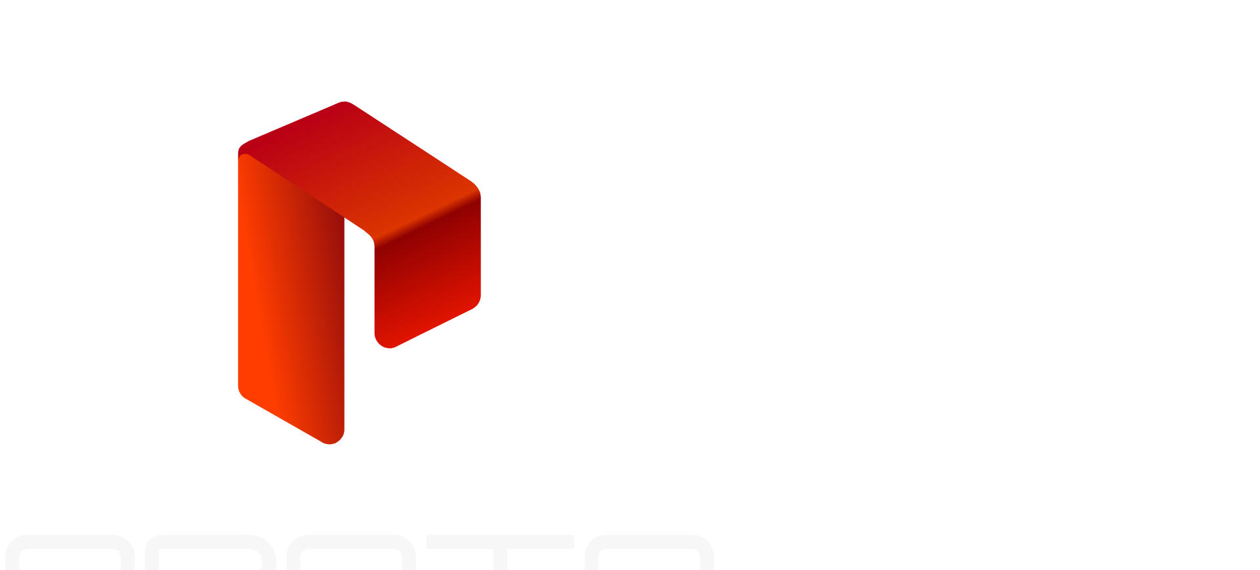
type input "**********"
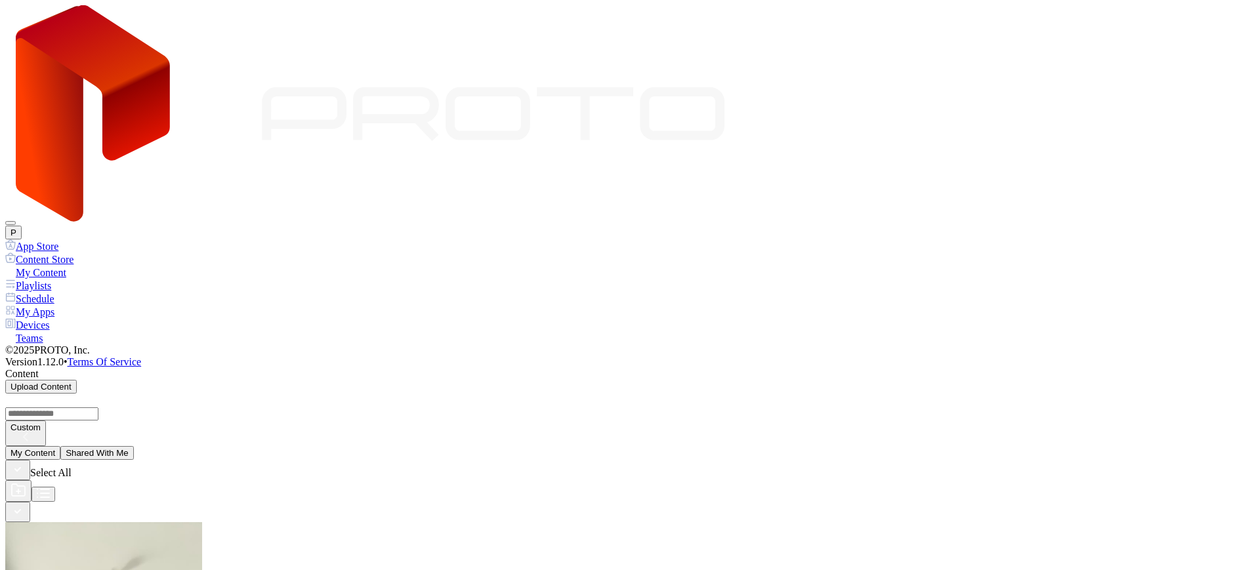
click at [36, 318] on div "Devices" at bounding box center [630, 324] width 1250 height 13
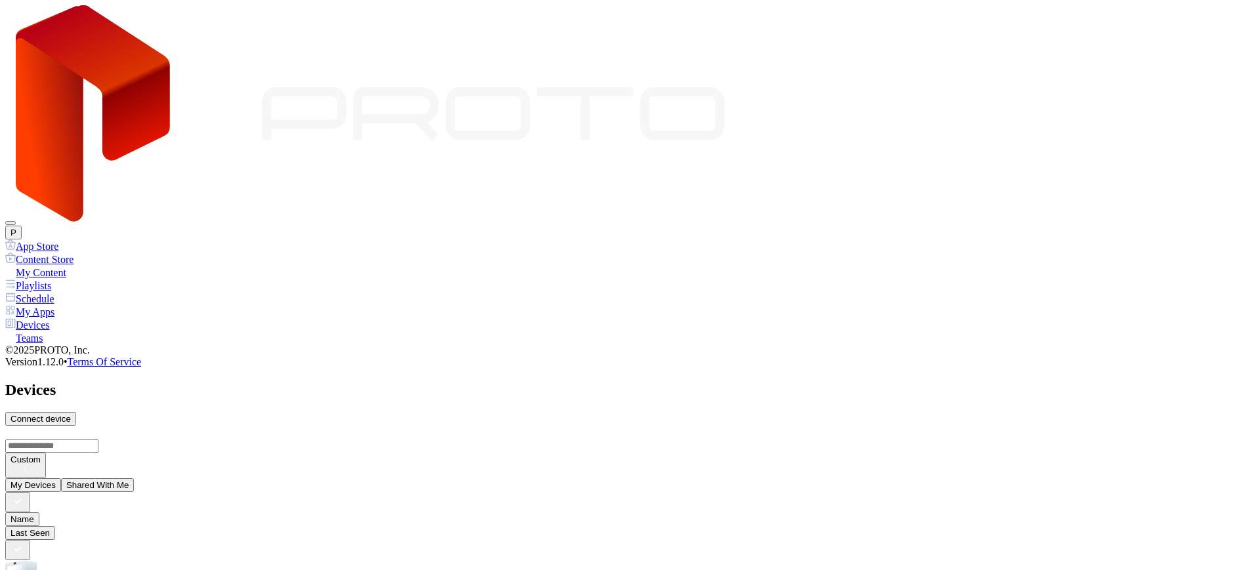
click at [135, 479] on button "Shared With Me" at bounding box center [98, 486] width 74 height 14
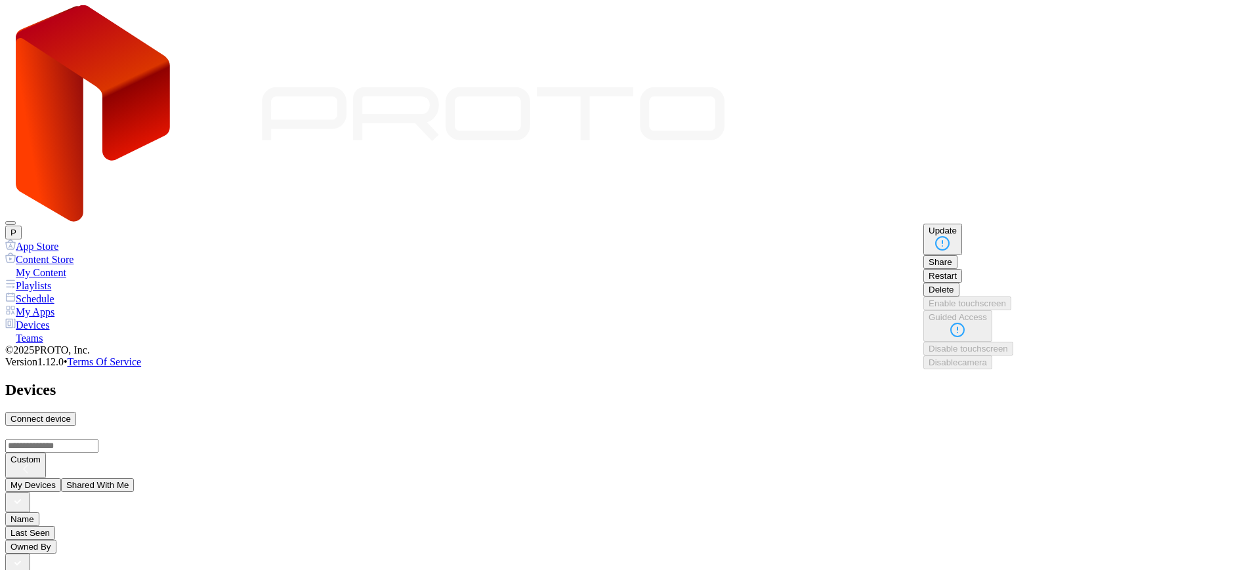
click at [960, 297] on button "Delete" at bounding box center [942, 290] width 36 height 14
click at [22, 226] on button "P" at bounding box center [13, 233] width 16 height 14
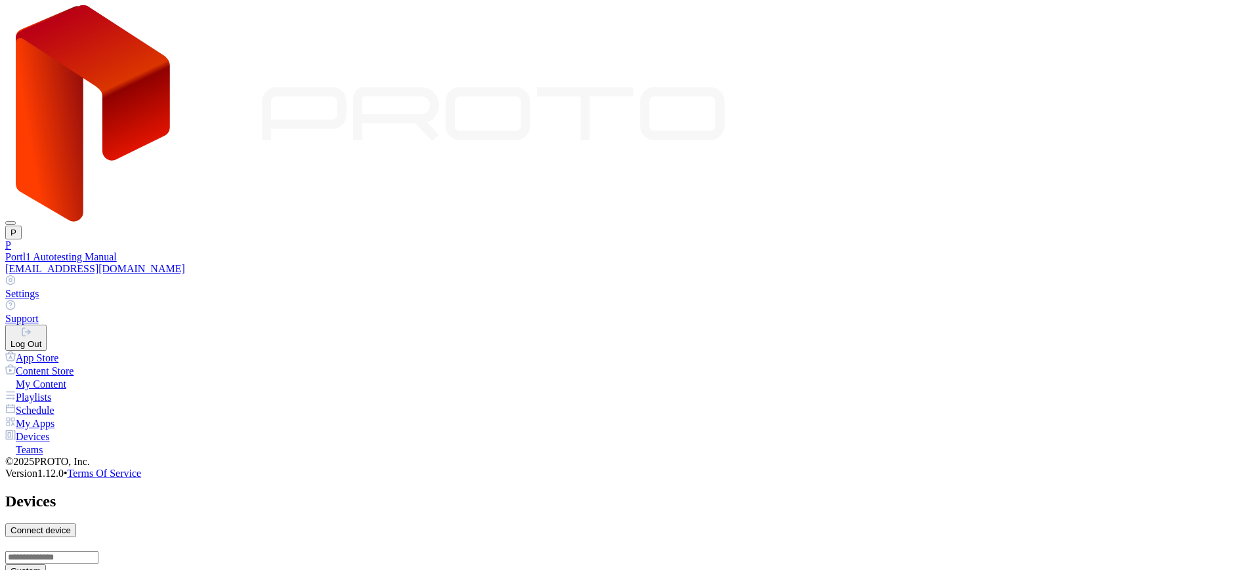
click at [41, 339] on div "Log Out" at bounding box center [26, 344] width 31 height 10
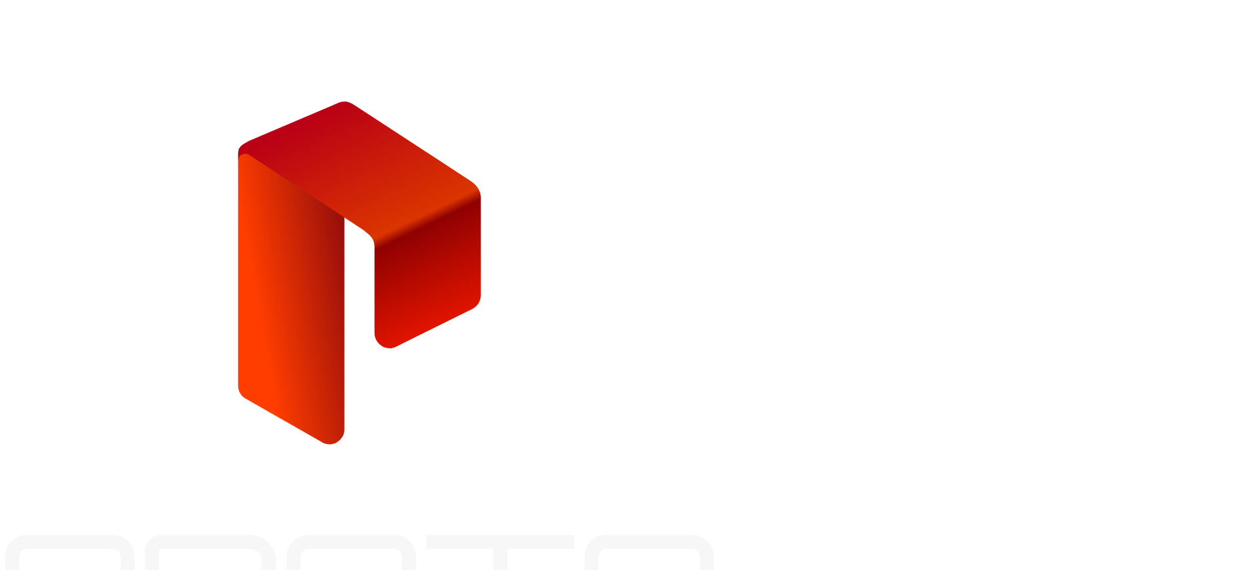
type input "**********"
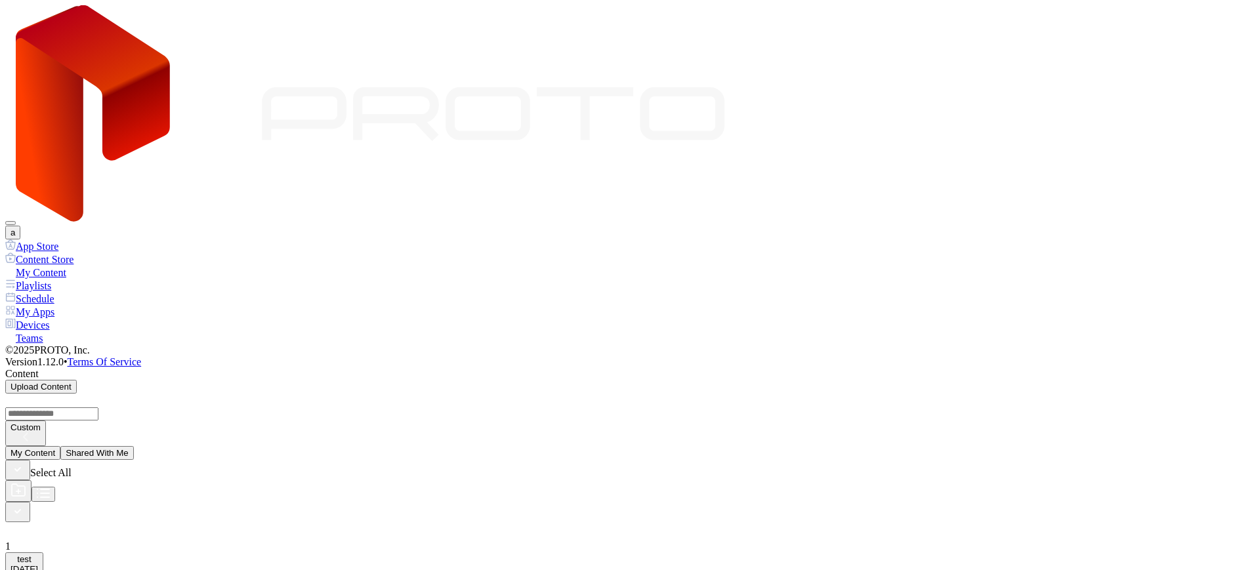
click at [11, 322] on icon at bounding box center [9, 324] width 3 height 5
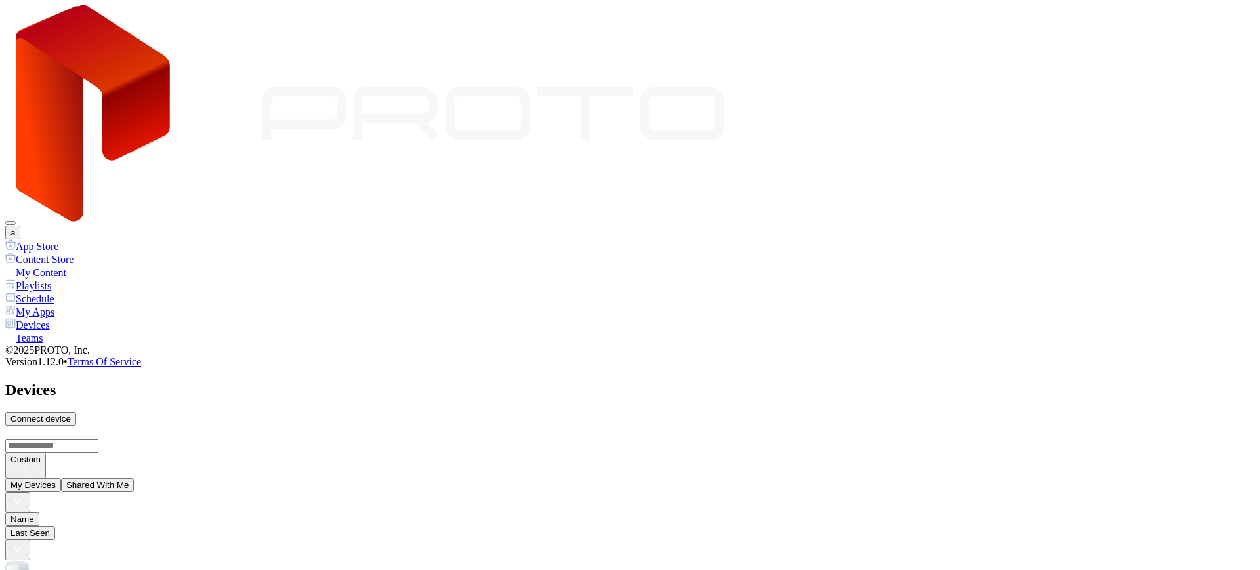
scroll to position [110, 0]
